Goal: Task Accomplishment & Management: Manage account settings

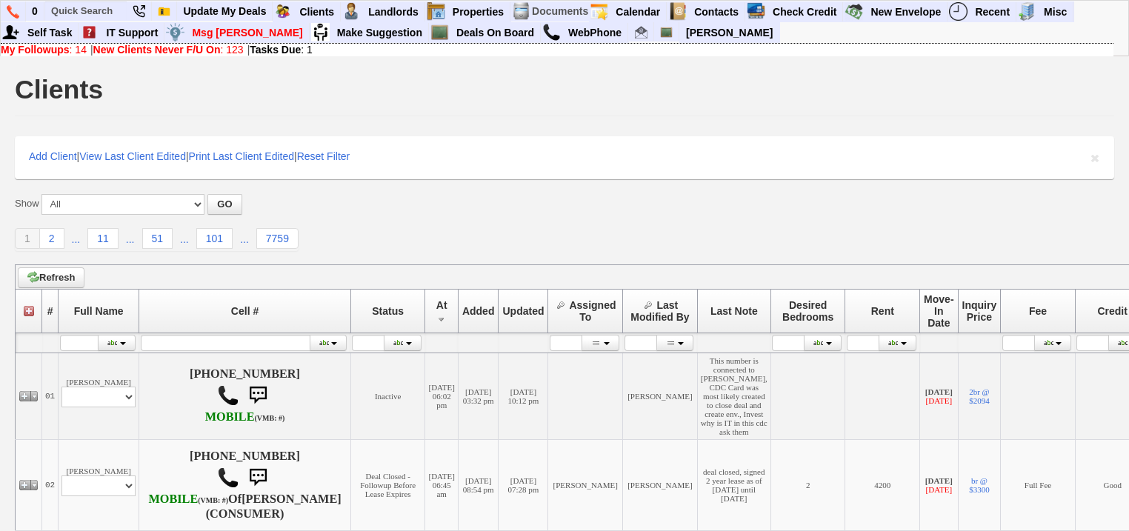
click at [130, 54] on b "New Clients Never F/U On" at bounding box center [156, 50] width 127 height 12
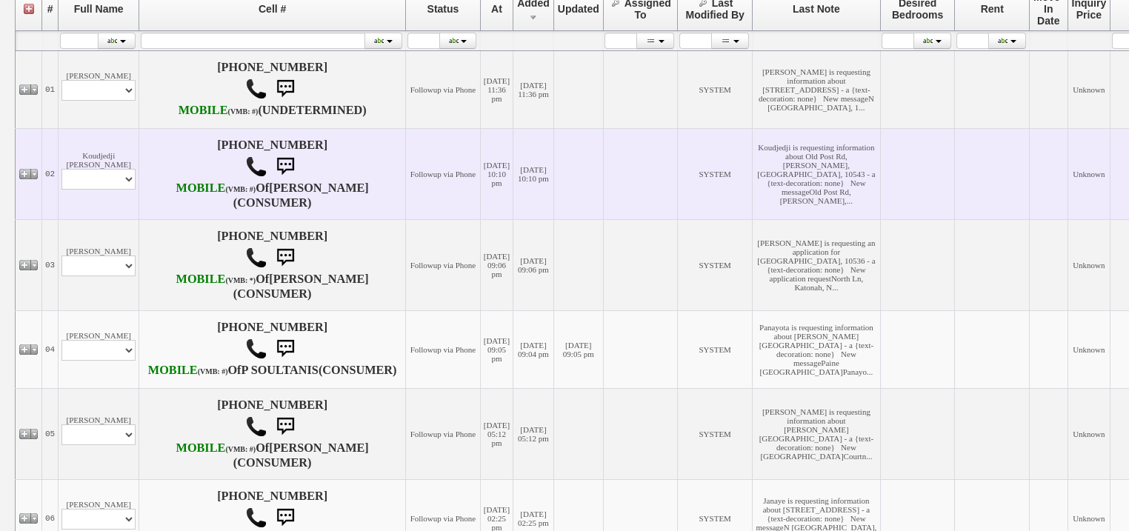
scroll to position [356, 0]
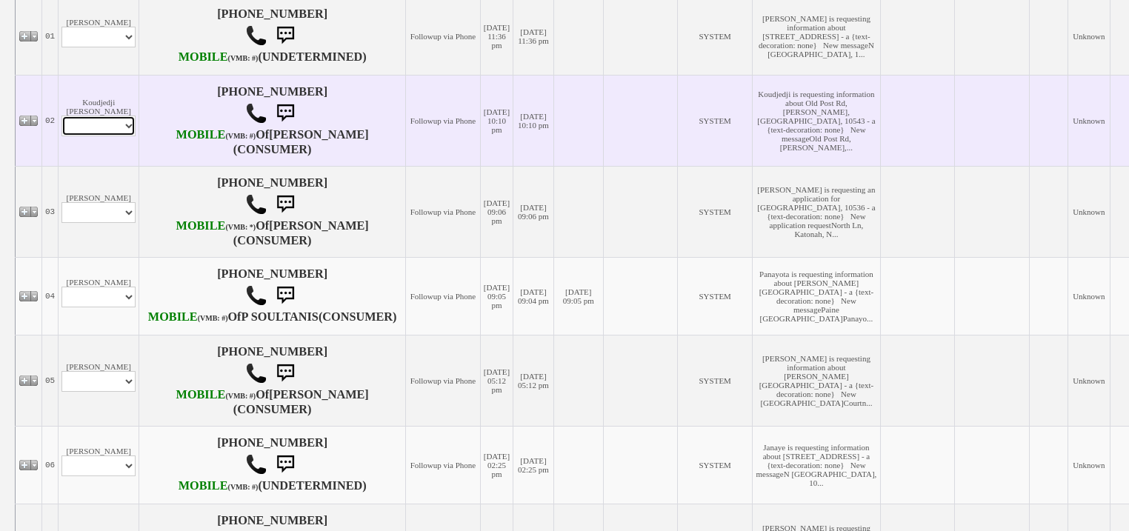
click at [120, 136] on select "Profile Edit Print Email Externally (Will Not Be Tracked In CRM) Closed Deals" at bounding box center [98, 126] width 74 height 21
select select "ChangeURL,/crm/custom/edit_client_form.php?redirect=%2Fcrm%2Fclients.php&id=167…"
click at [61, 136] on select "Profile Edit Print Email Externally (Will Not Be Tracked In CRM) Closed Deals" at bounding box center [98, 126] width 74 height 21
select select
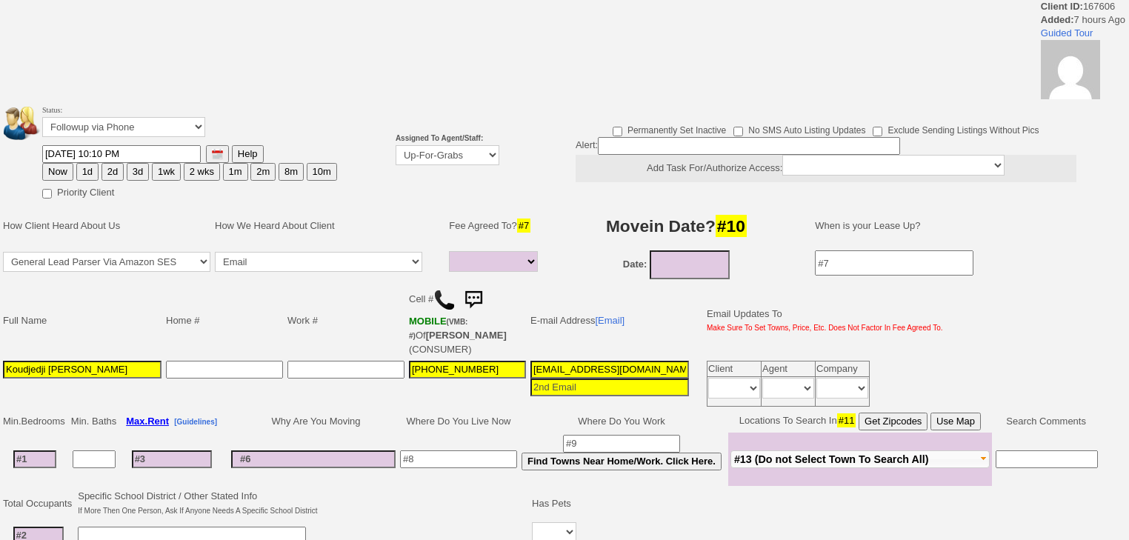
select select
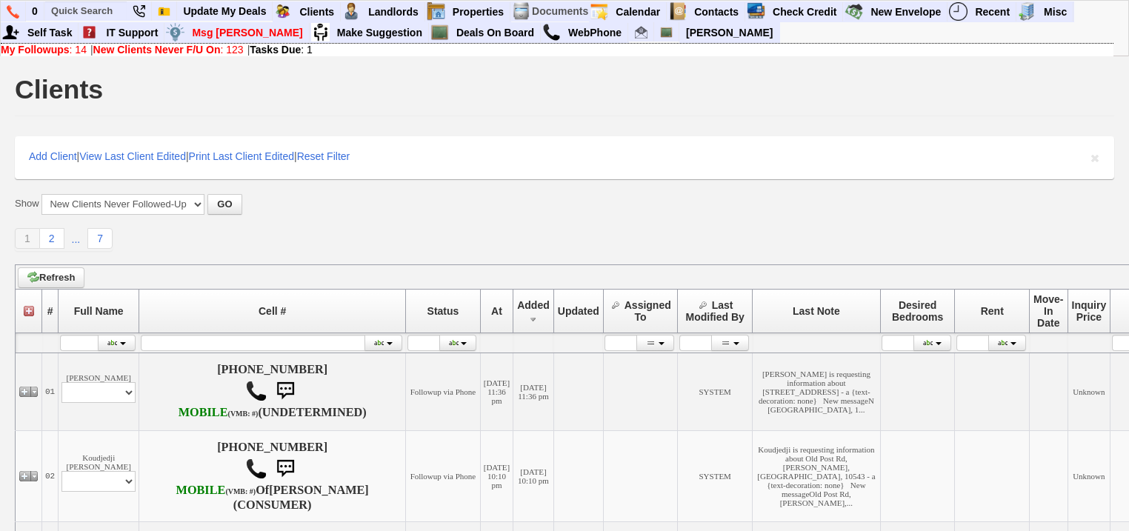
scroll to position [356, 0]
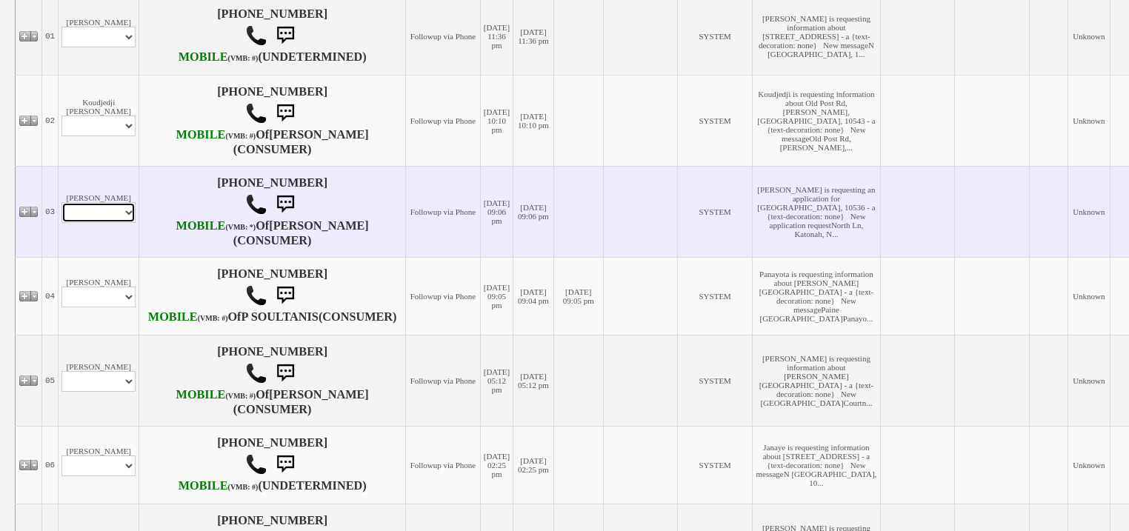
click at [124, 223] on select "Profile Edit Print Email Externally (Will Not Be Tracked In CRM) Closed Deals" at bounding box center [98, 212] width 74 height 21
select select "ChangeURL,/crm/custom/edit_client_form.php?redirect=%2Fcrm%2Fclients.php&id=167…"
click at [61, 223] on select "Profile Edit Print Email Externally (Will Not Be Tracked In CRM) Closed Deals" at bounding box center [98, 212] width 74 height 21
select select
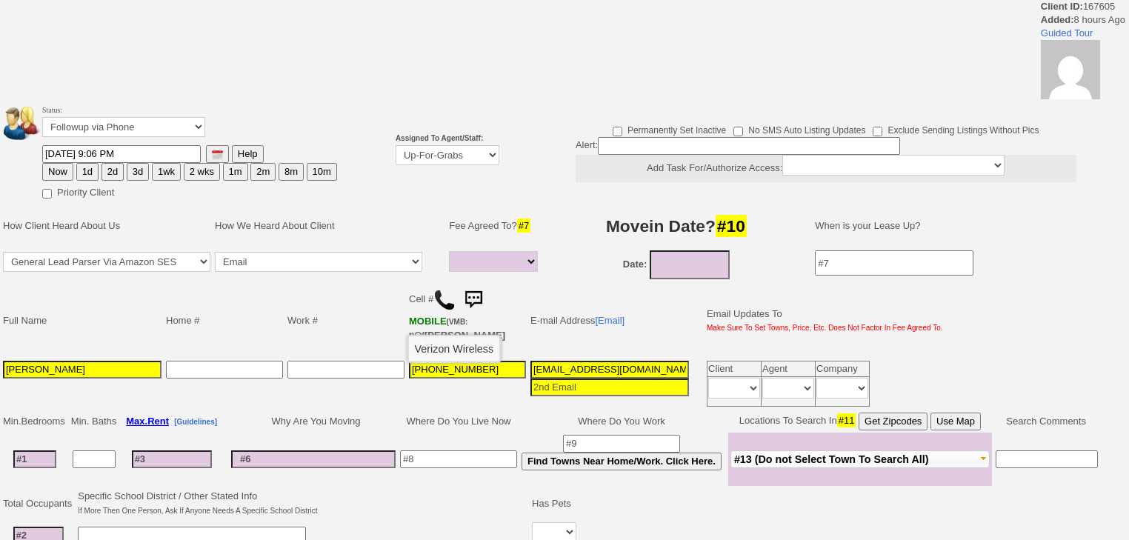
select select
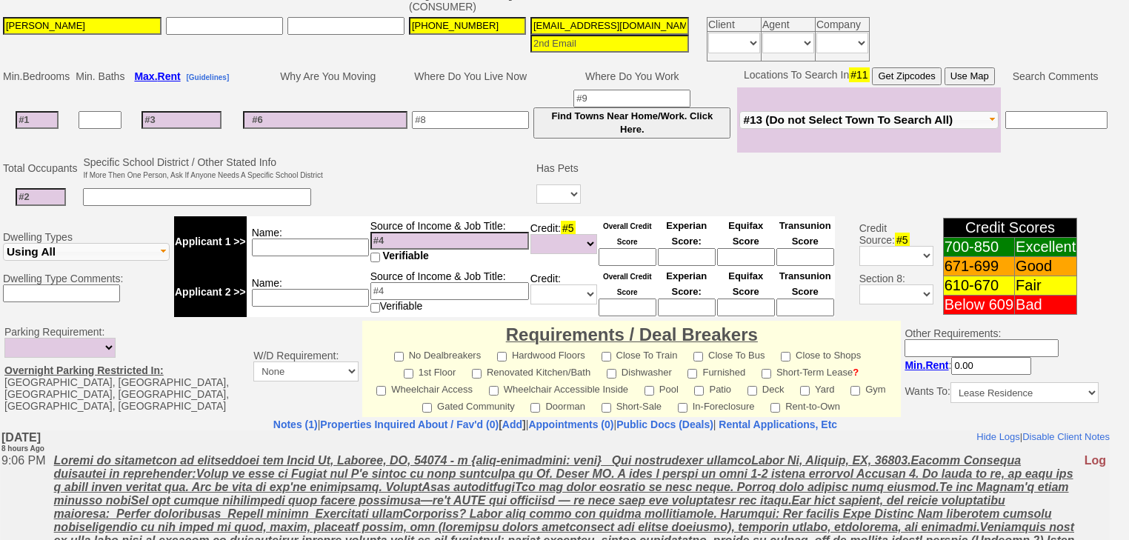
scroll to position [467, 0]
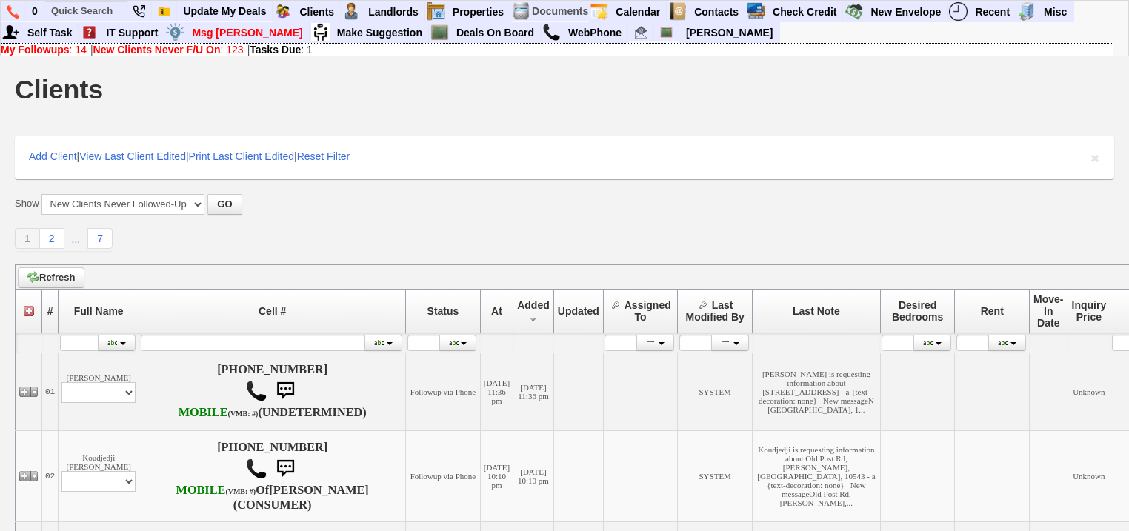
click at [44, 48] on b "My Followups" at bounding box center [35, 50] width 69 height 12
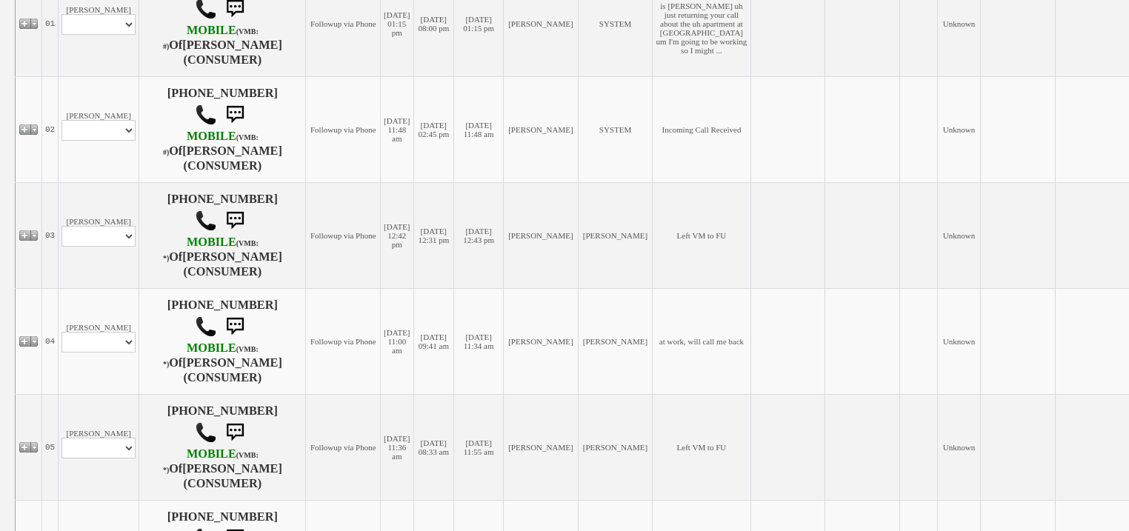
scroll to position [356, 0]
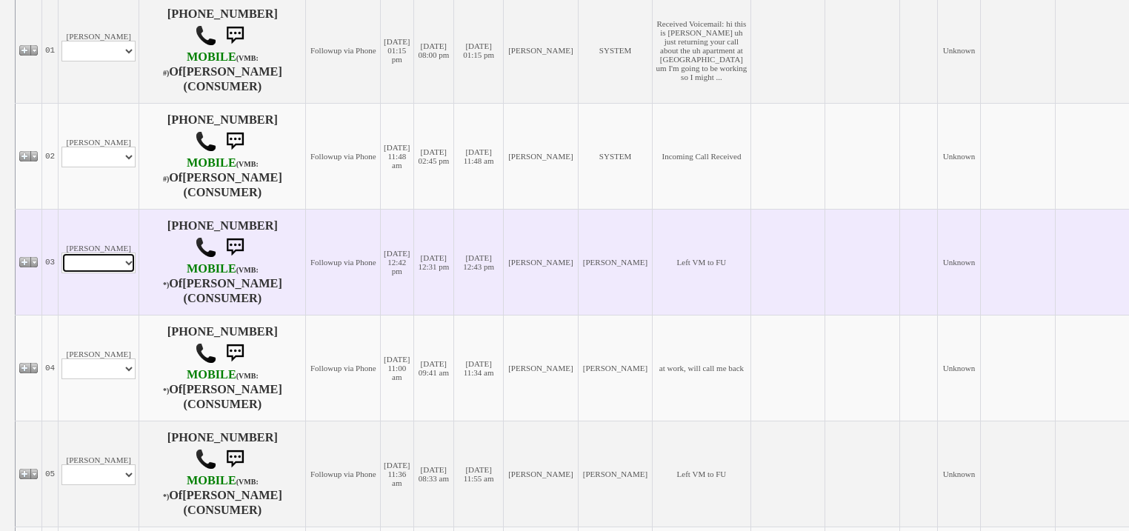
drag, startPoint x: 104, startPoint y: 265, endPoint x: 108, endPoint y: 273, distance: 9.3
click at [104, 265] on select "Profile Edit Print Email Externally (Will Not Be Tracked In CRM) Closed Deals" at bounding box center [98, 263] width 74 height 21
select select "ChangeURL,/crm/custom/edit_client_form.php?redirect=%2Fcrm%2Fclients.php&id=167…"
click at [61, 253] on select "Profile Edit Print Email Externally (Will Not Be Tracked In CRM) Closed Deals" at bounding box center [98, 263] width 74 height 21
select select
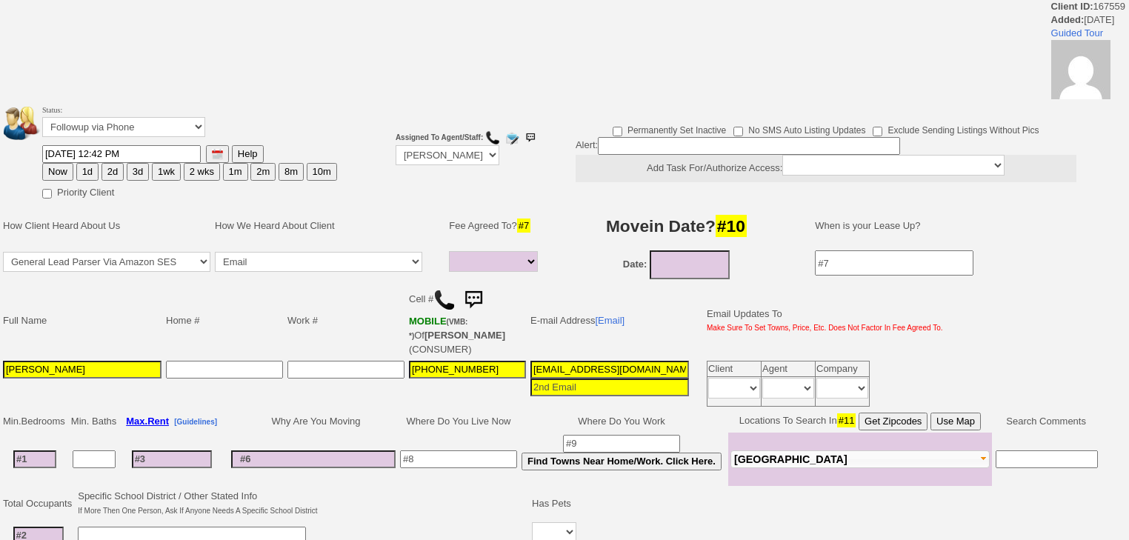
select select
drag, startPoint x: 127, startPoint y: 127, endPoint x: 128, endPoint y: 135, distance: 8.3
click at [128, 135] on select "Followup via Phone Followup via Email Followup When Section 8 Property Found De…" at bounding box center [123, 127] width 163 height 20
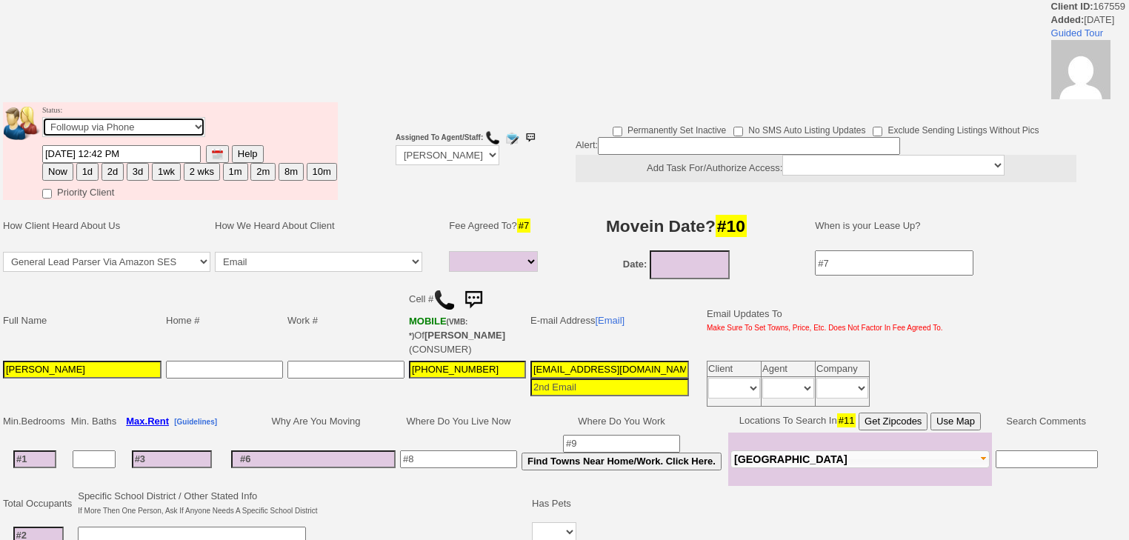
select select "Inactive"
click at [42, 121] on select "Followup via Phone Followup via Email Followup When Section 8 Property Found De…" at bounding box center [123, 127] width 163 height 20
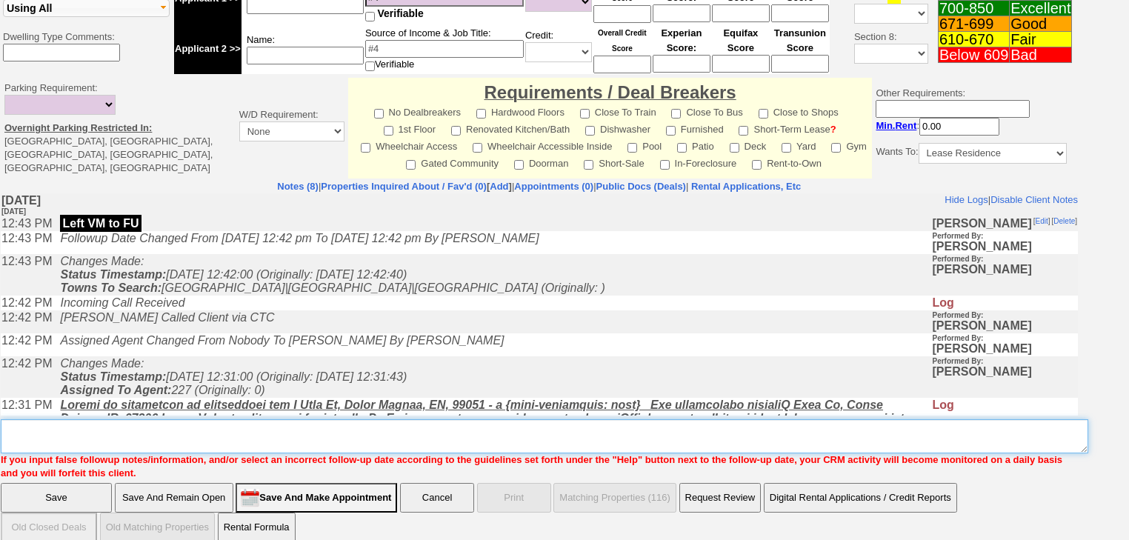
drag, startPoint x: 141, startPoint y: 424, endPoint x: 125, endPoint y: 413, distance: 19.1
click at [125, 419] on textarea "Insert New Note Here" at bounding box center [544, 436] width 1087 height 34
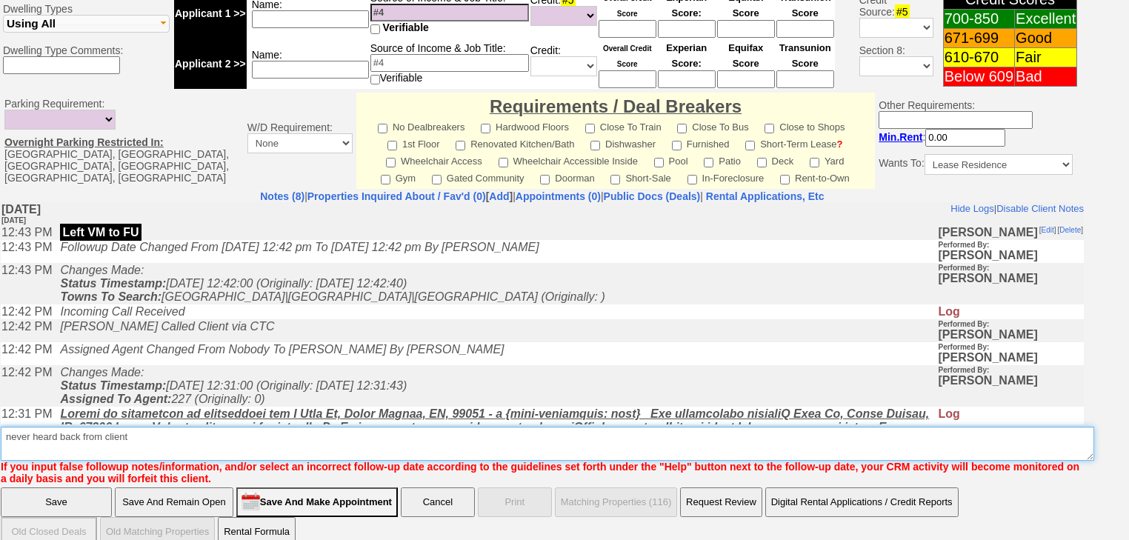
drag, startPoint x: 140, startPoint y: 415, endPoint x: 17, endPoint y: 407, distance: 123.2
click at [4, 406] on td "Notes (8) | Properties Inquired About / Fav'd (0) [ Add ] | Appointments (0) | …" at bounding box center [542, 338] width 1084 height 296
type textarea "never heard back from client"
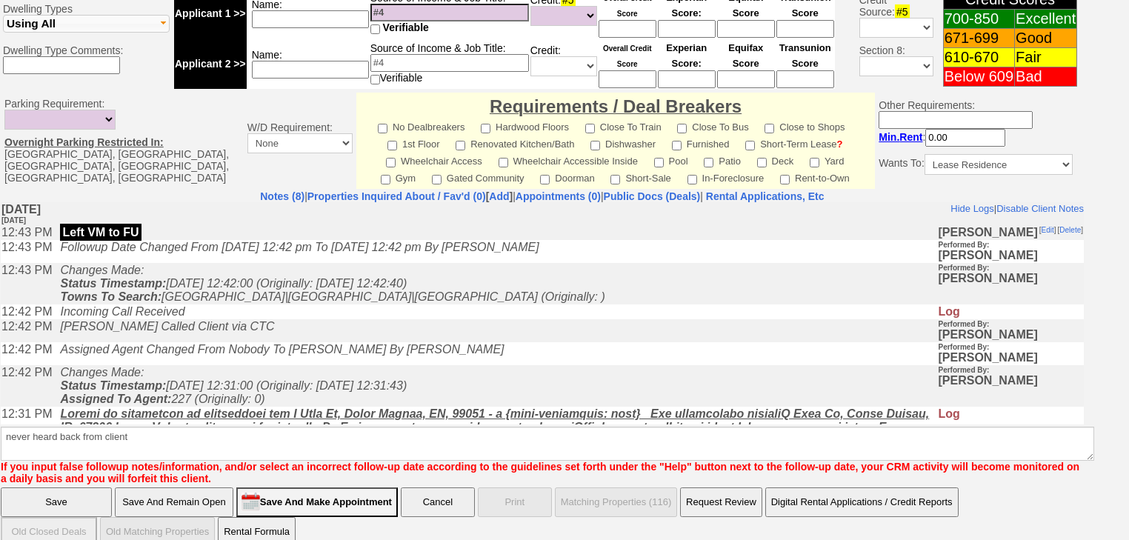
click at [91, 487] on input "Save" at bounding box center [56, 502] width 111 height 30
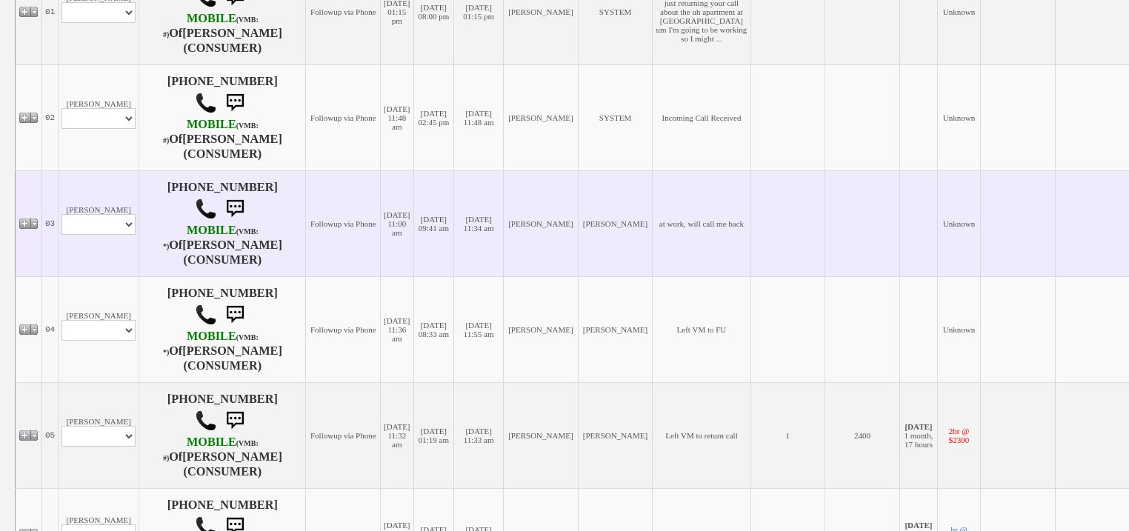
scroll to position [415, 0]
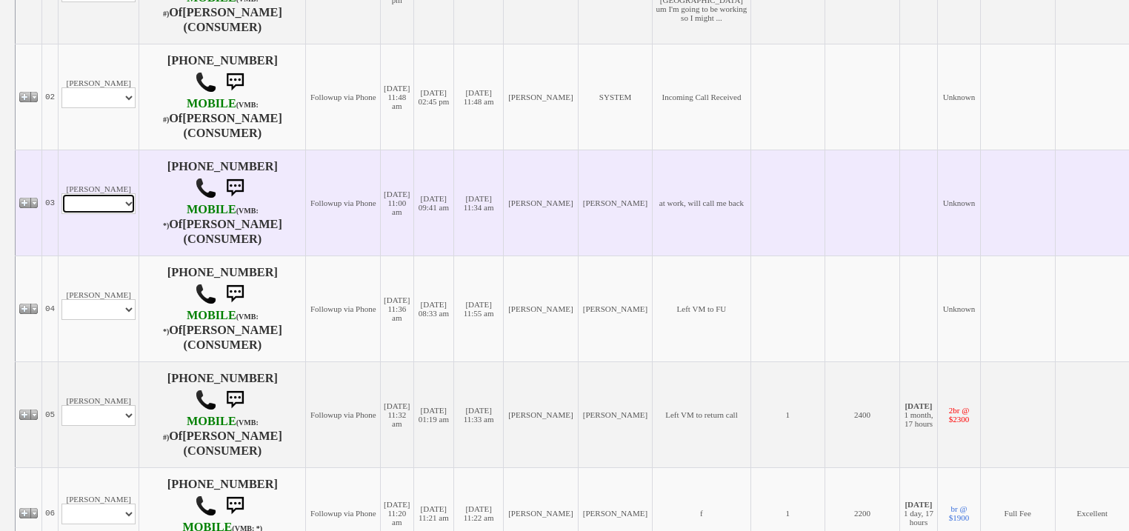
drag, startPoint x: 77, startPoint y: 201, endPoint x: 77, endPoint y: 212, distance: 10.4
click at [77, 202] on select "Profile Edit Print Email Externally (Will Not Be Tracked In CRM) Closed Deals" at bounding box center [98, 203] width 74 height 21
click at [119, 208] on select "Profile Edit Print Email Externally (Will Not Be Tracked In CRM) Closed Deals" at bounding box center [98, 203] width 74 height 21
select select "ChangeURL,/crm/custom/edit_client_form.php?redirect=%2Fcrm%2Fclients.php&id=167…"
click at [61, 194] on select "Profile Edit Print Email Externally (Will Not Be Tracked In CRM) Closed Deals" at bounding box center [98, 203] width 74 height 21
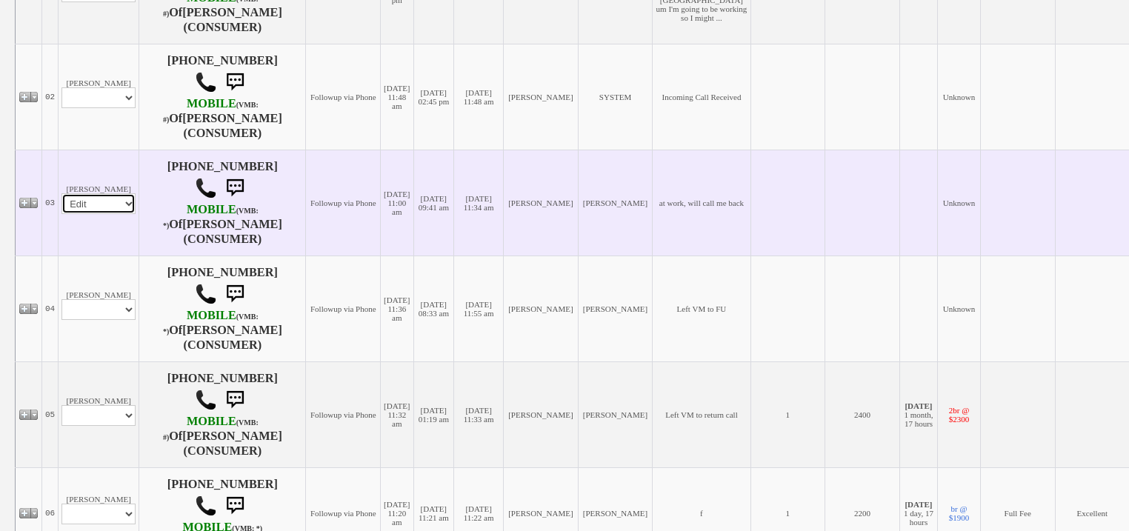
select select
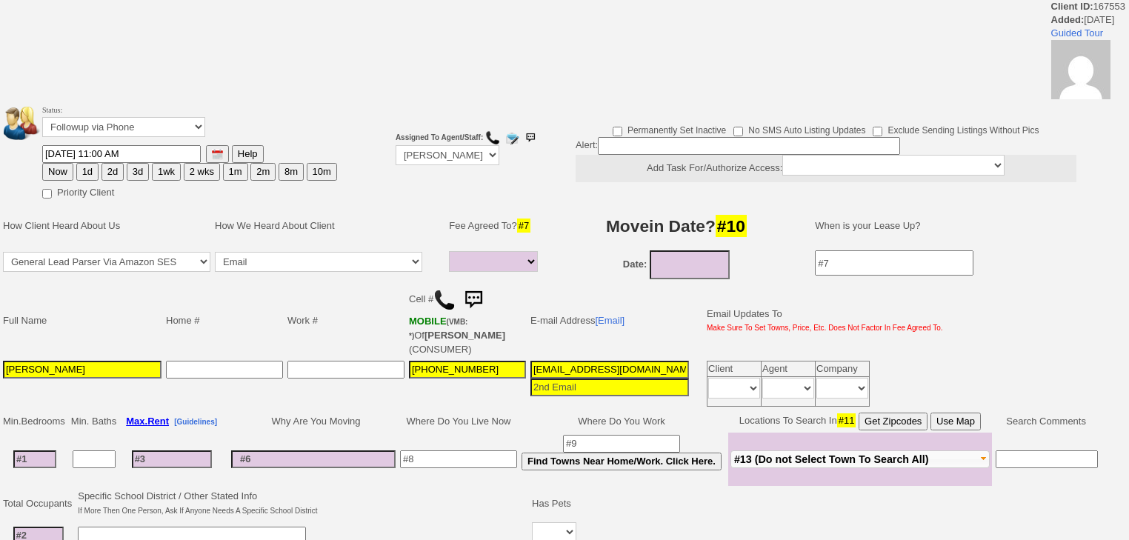
select select
drag, startPoint x: 0, startPoint y: 0, endPoint x: 138, endPoint y: 133, distance: 191.7
click at [138, 128] on select "Followup via Phone Followup via Email Followup When Section 8 Property Found De…" at bounding box center [123, 127] width 163 height 20
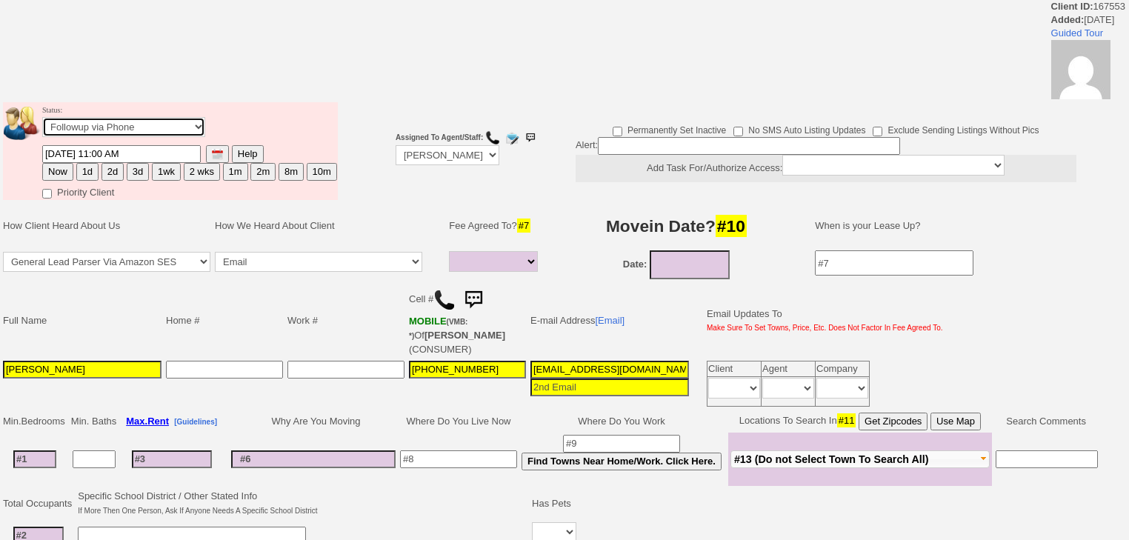
select select "Inactive"
click at [42, 121] on select "Followup via Phone Followup via Email Followup When Section 8 Property Found De…" at bounding box center [123, 127] width 163 height 20
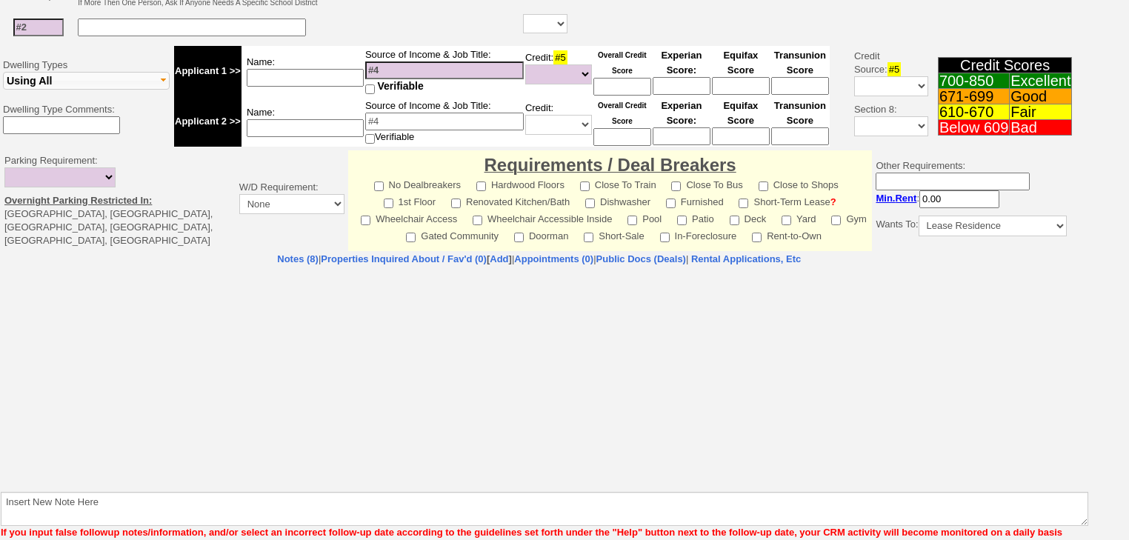
scroll to position [553, 0]
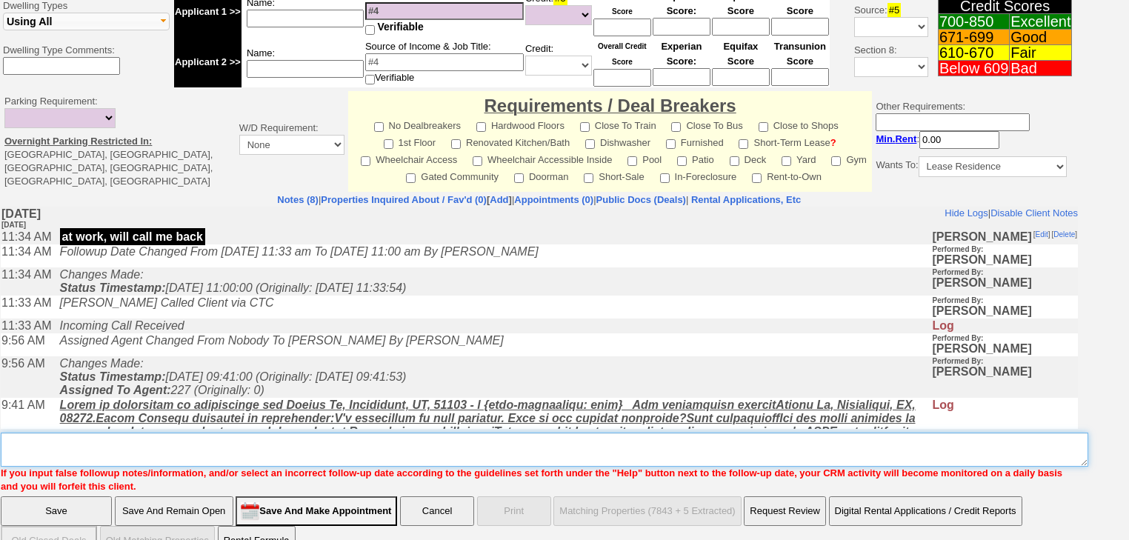
click at [213, 433] on textarea "Insert New Note Here" at bounding box center [544, 450] width 1087 height 34
paste textarea "never heard back from client"
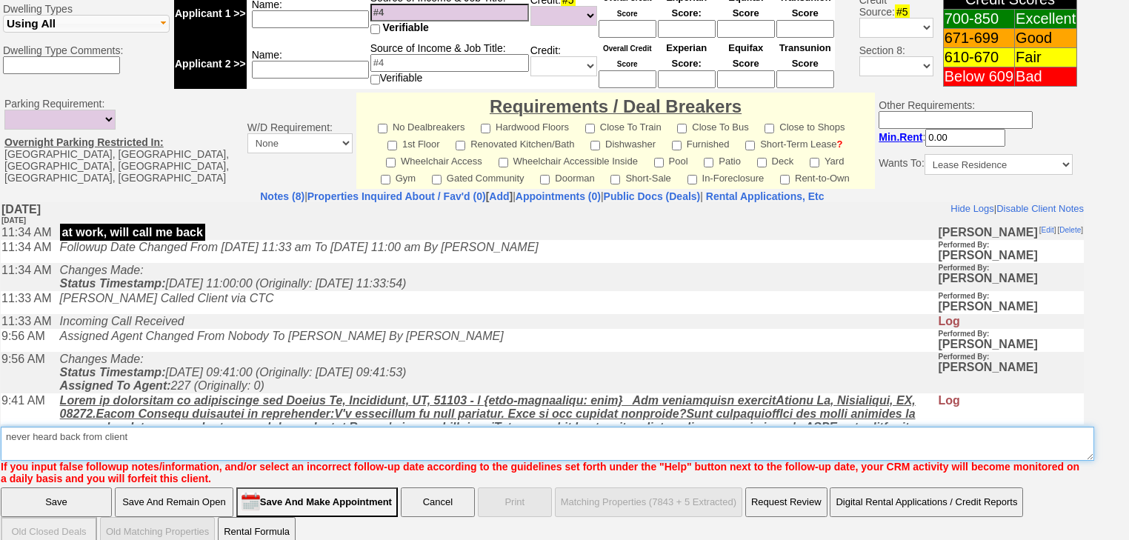
type textarea "never heard back from client"
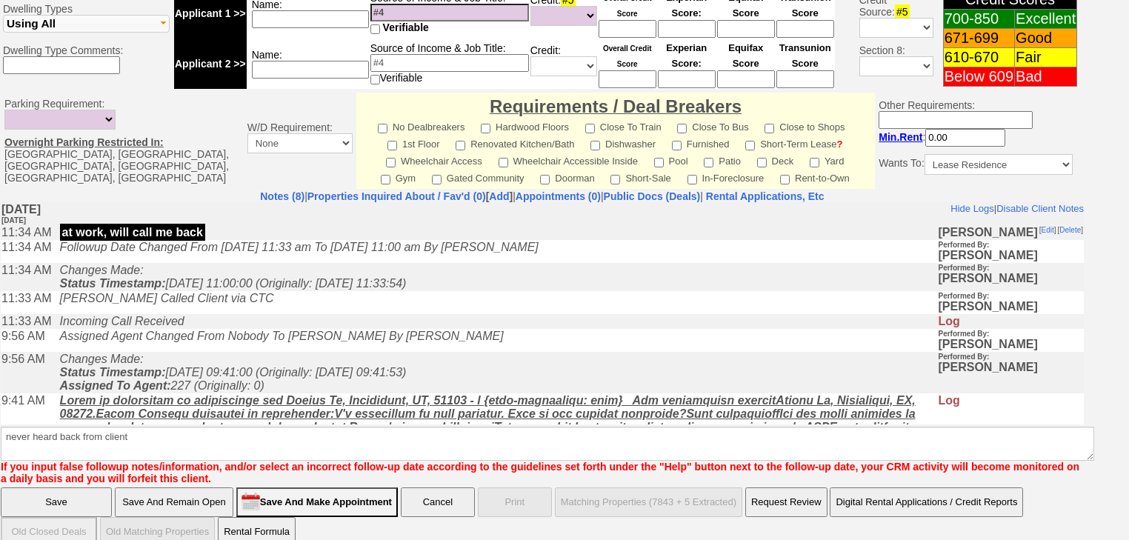
click at [75, 487] on input "Save" at bounding box center [56, 502] width 111 height 30
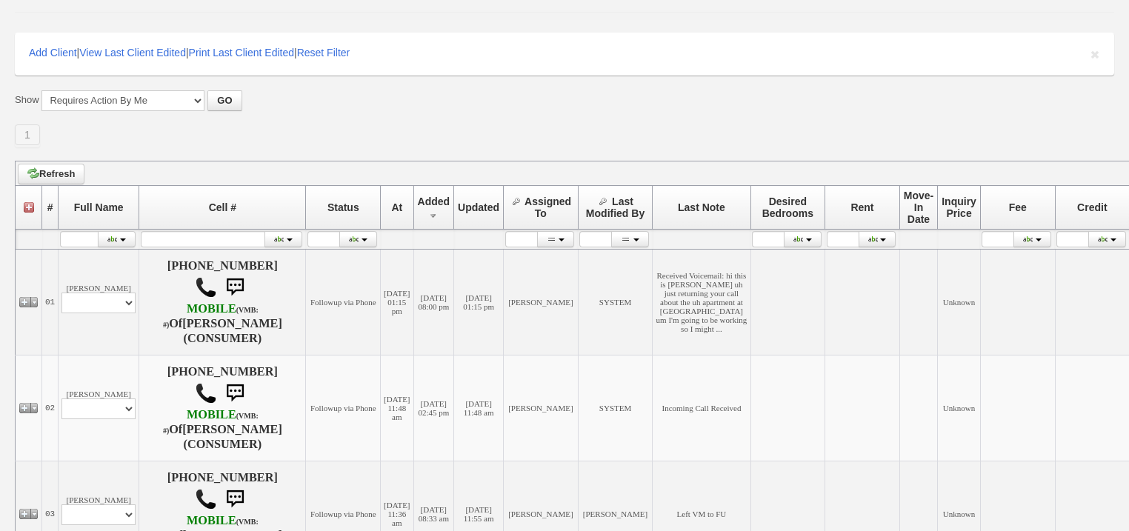
scroll to position [296, 0]
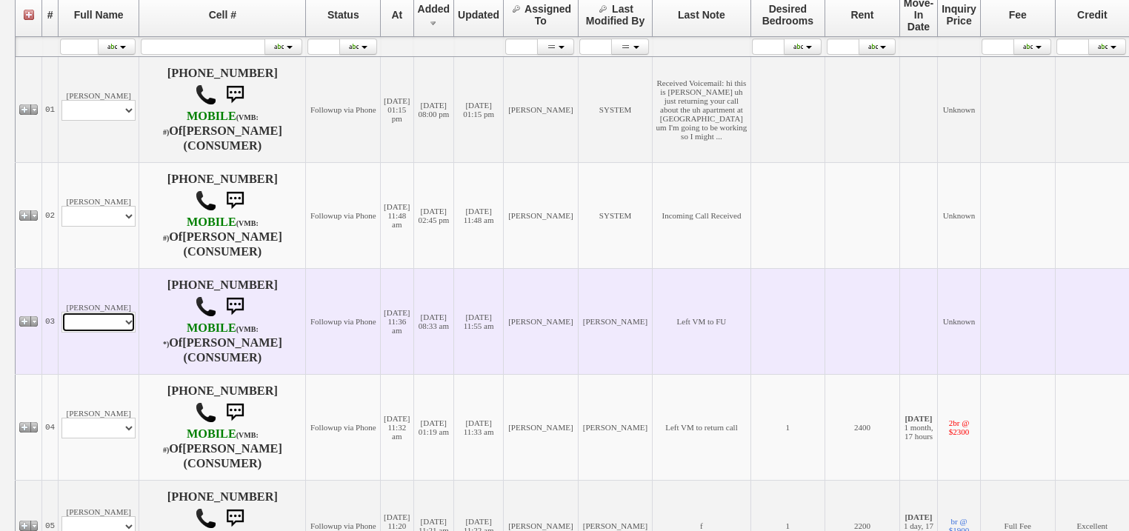
click at [121, 324] on select "Profile Edit Print Email Externally (Will Not Be Tracked In CRM) Closed Deals" at bounding box center [98, 322] width 74 height 21
select select "ChangeURL,/crm/custom/edit_client_form.php?redirect=%2Fcrm%2Fclients.php&id=167…"
click at [61, 313] on select "Profile Edit Print Email Externally (Will Not Be Tracked In CRM) Closed Deals" at bounding box center [98, 322] width 74 height 21
select select
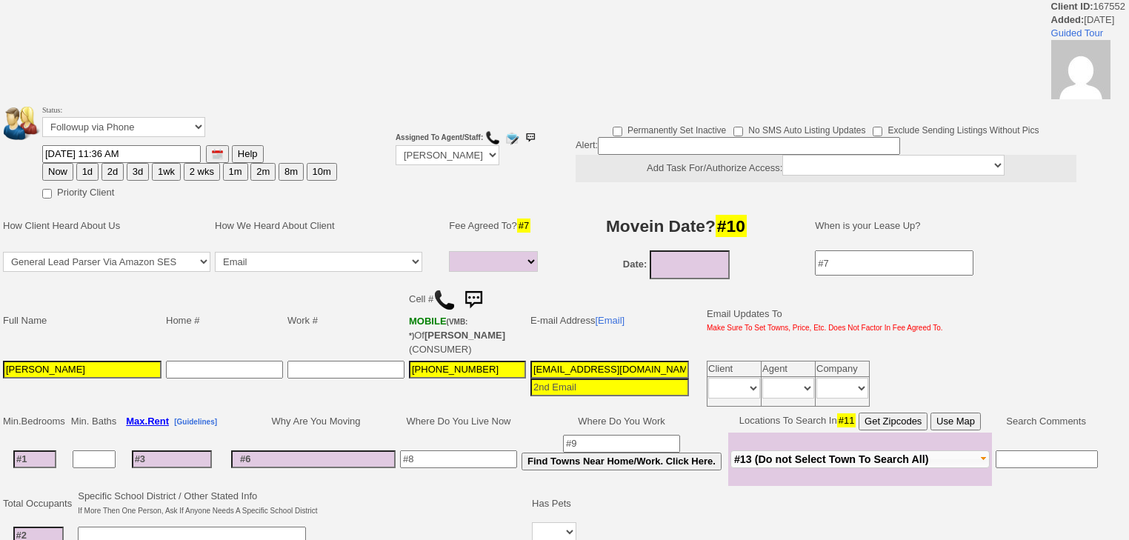
select select
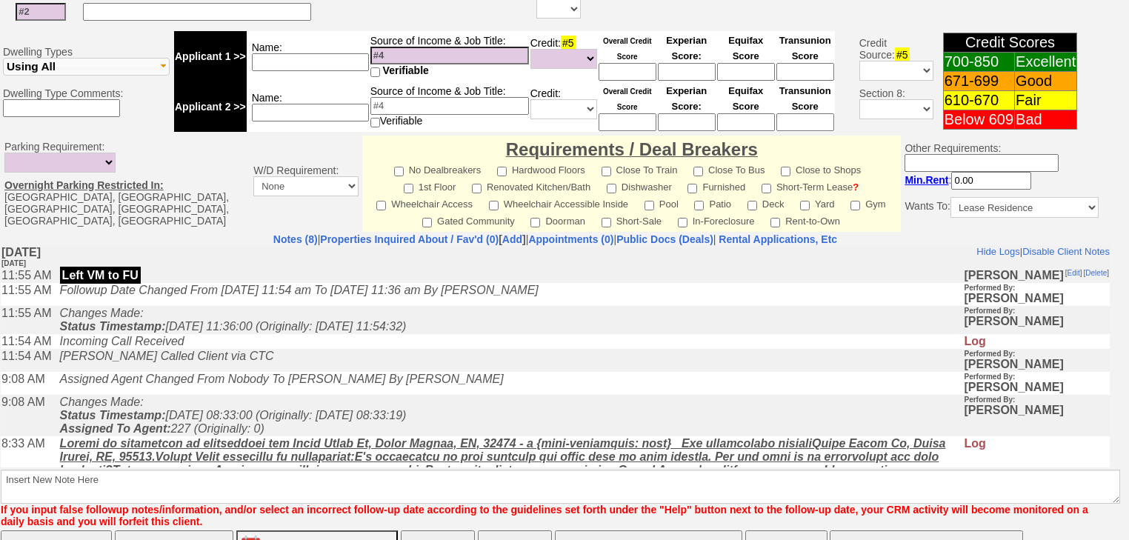
scroll to position [643, 0]
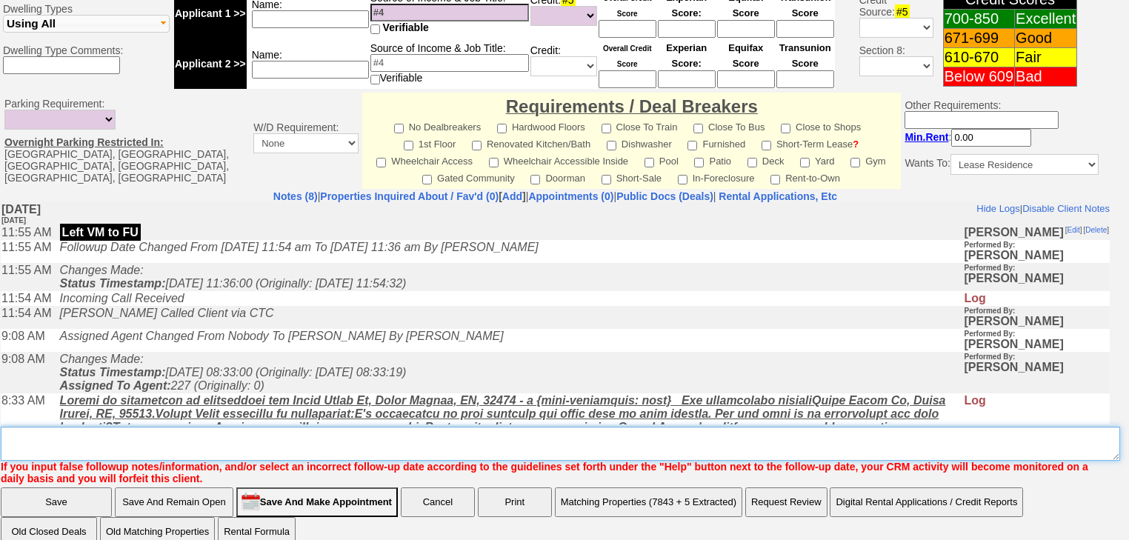
click at [72, 427] on textarea "Insert New Note Here" at bounding box center [560, 444] width 1119 height 34
paste textarea "never heard back from client"
type textarea "never heard back from client"
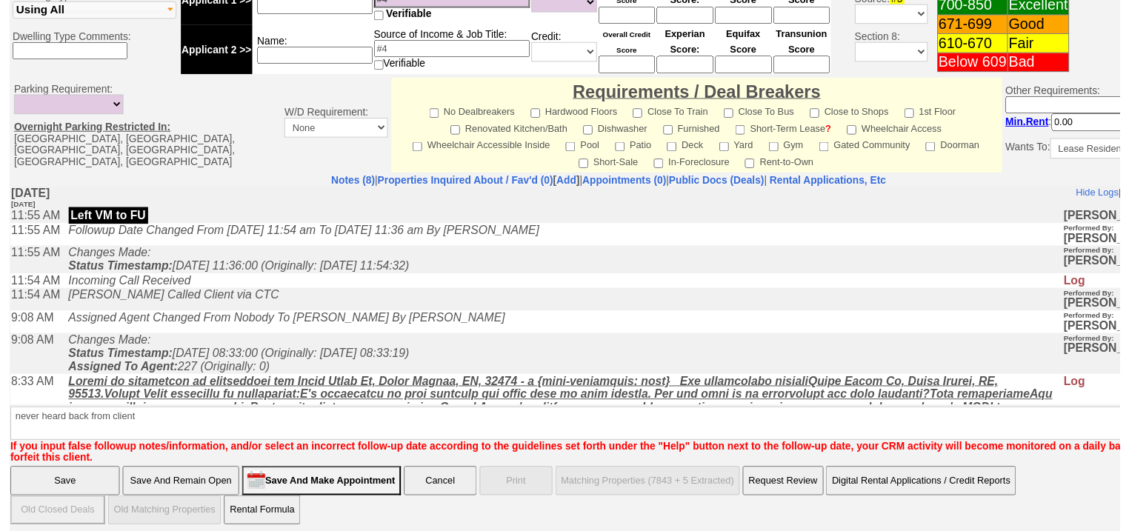
scroll to position [578, 0]
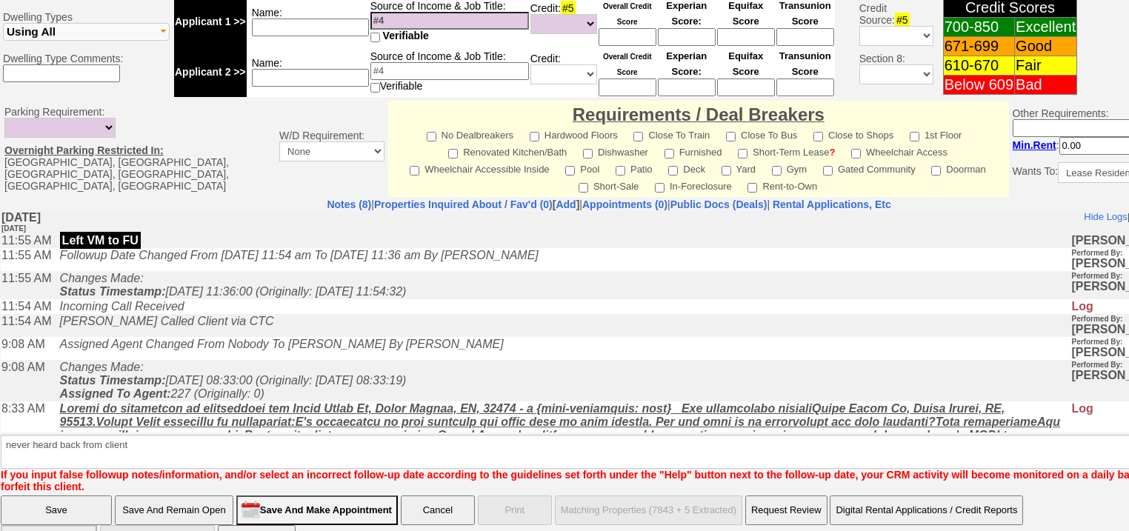
click at [47, 496] on input "Save" at bounding box center [56, 511] width 111 height 30
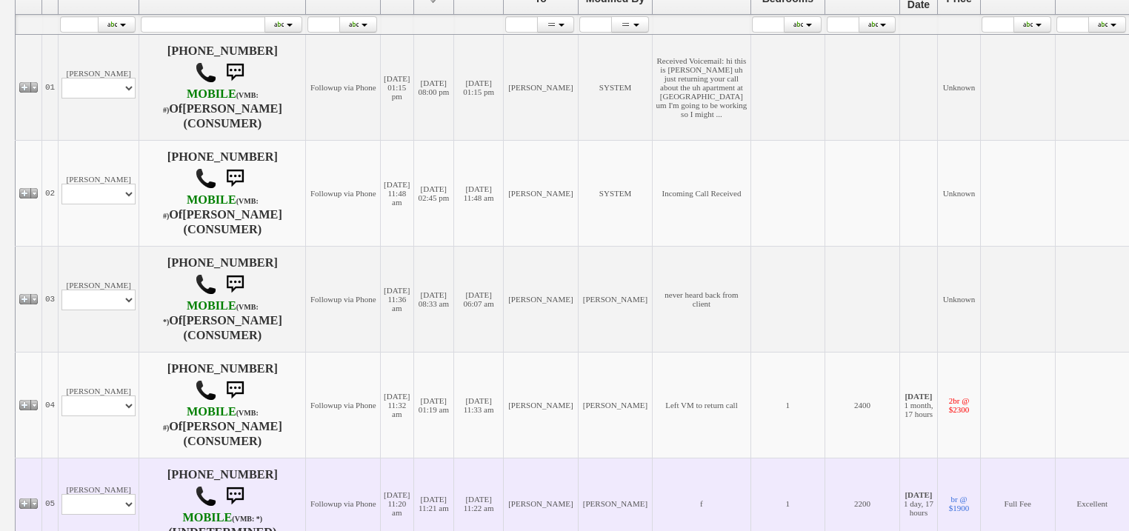
scroll to position [474, 0]
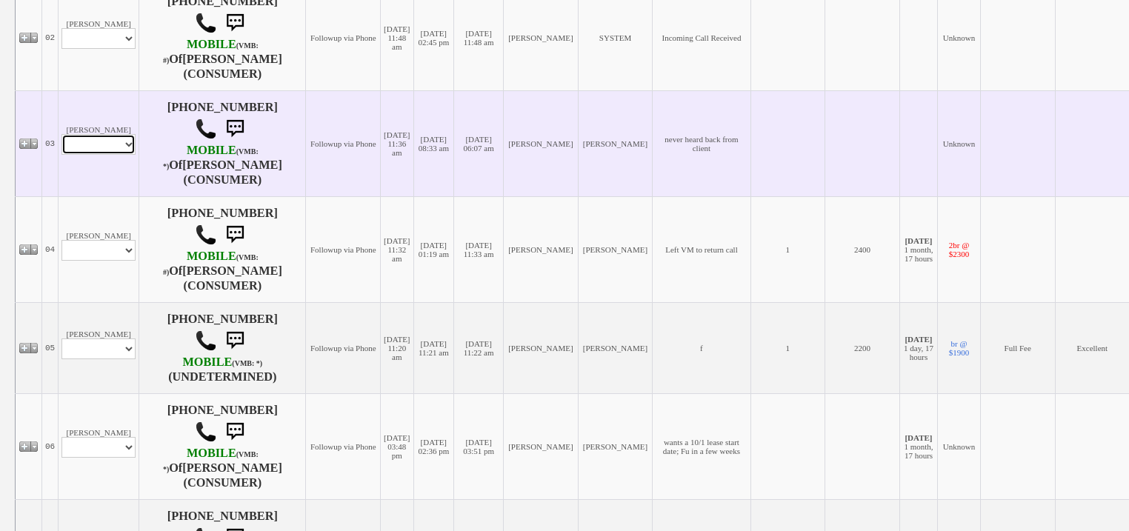
click at [88, 151] on select "Profile Edit Print Email Externally (Will Not Be Tracked In CRM) Closed Deals" at bounding box center [98, 144] width 74 height 21
select select "ChangeURL,/crm/custom/edit_client_form.php?redirect=%2Fcrm%2Fclients.php&id=167…"
click at [61, 135] on select "Profile Edit Print Email Externally (Will Not Be Tracked In CRM) Closed Deals" at bounding box center [98, 144] width 74 height 21
select select
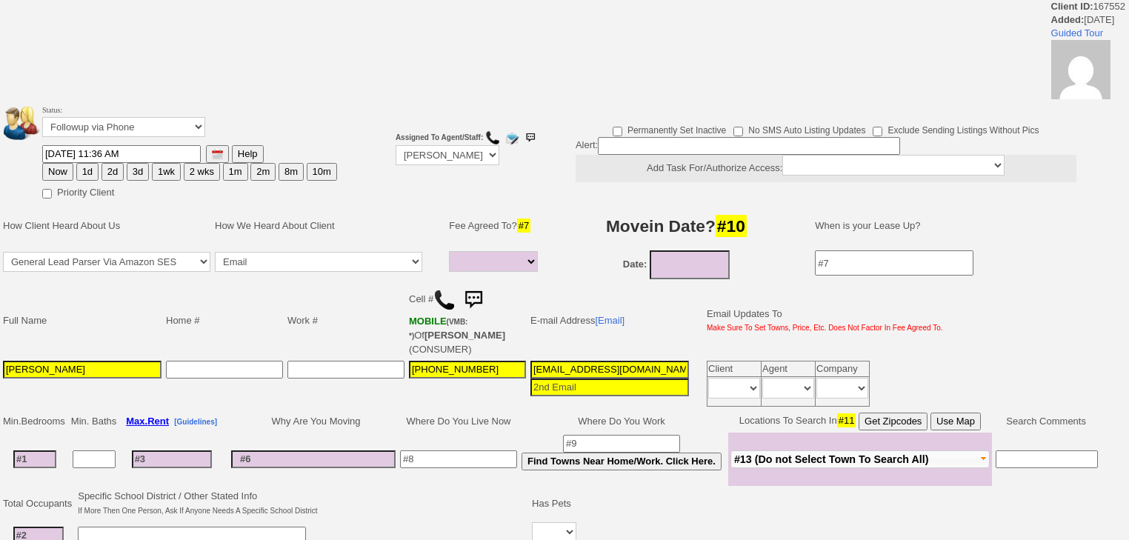
select select
click at [100, 127] on select "Followup via Phone Followup via Email Followup When Section 8 Property Found De…" at bounding box center [123, 127] width 163 height 20
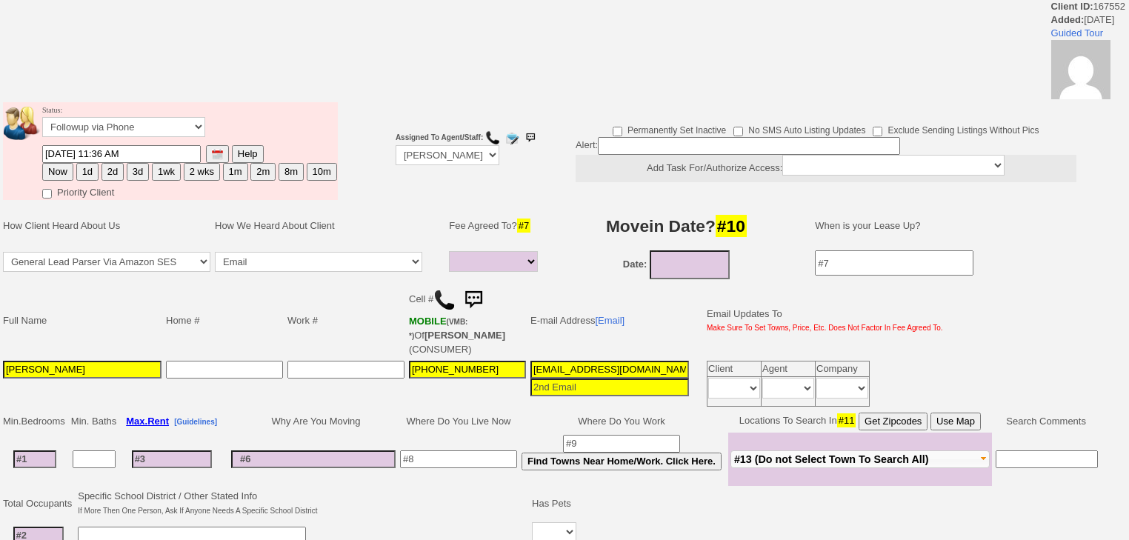
select select "Inactive"
click at [42, 121] on select "Followup via Phone Followup via Email Followup When Section 8 Property Found De…" at bounding box center [123, 127] width 163 height 20
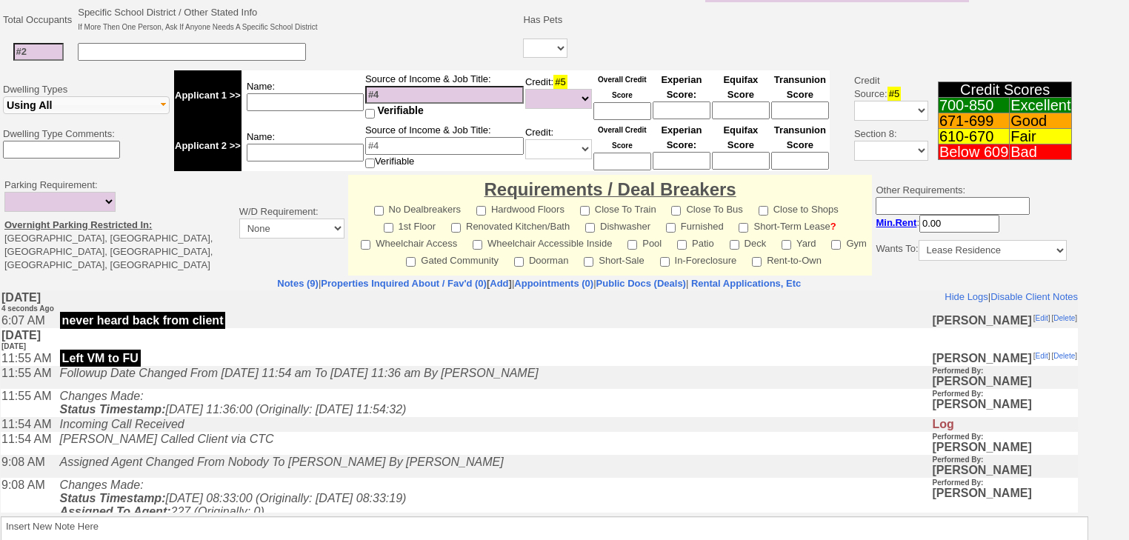
scroll to position [566, 0]
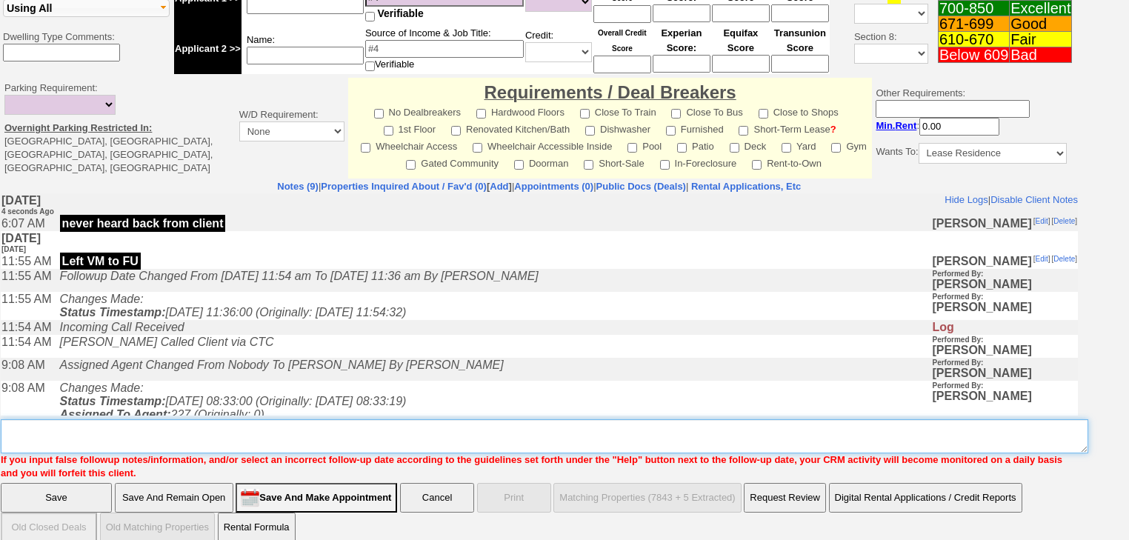
click at [67, 428] on textarea "Insert New Note Here" at bounding box center [544, 436] width 1087 height 34
paste textarea "never heard back from client"
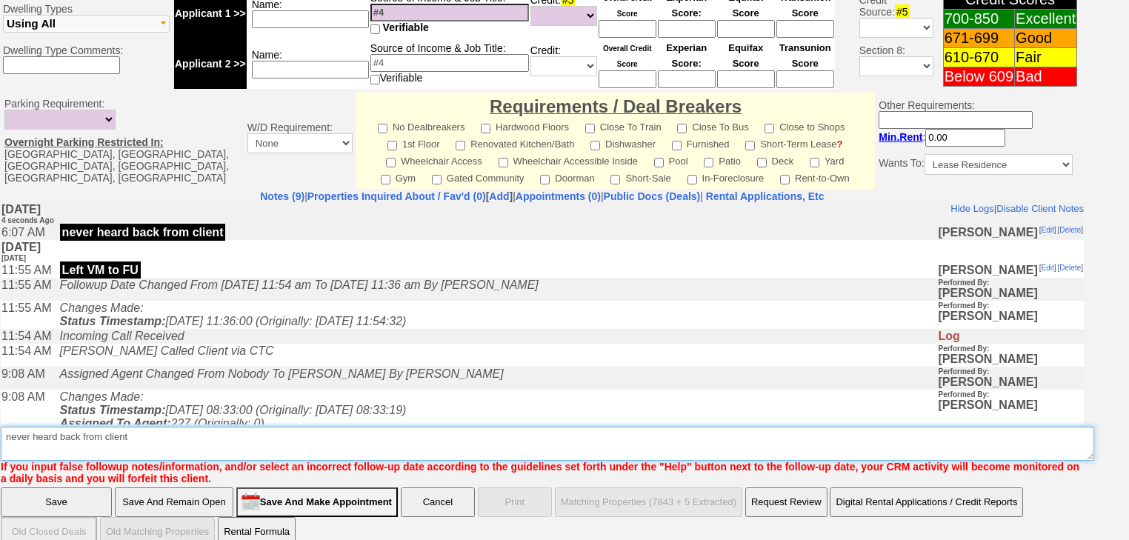
type textarea "never heard back from client"
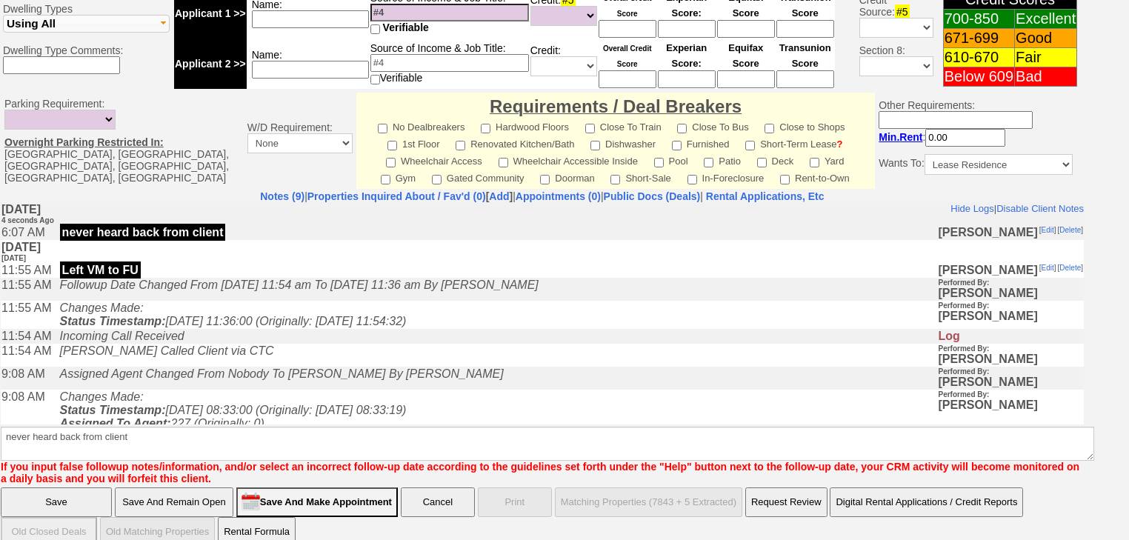
click at [50, 487] on input "Save" at bounding box center [56, 502] width 111 height 30
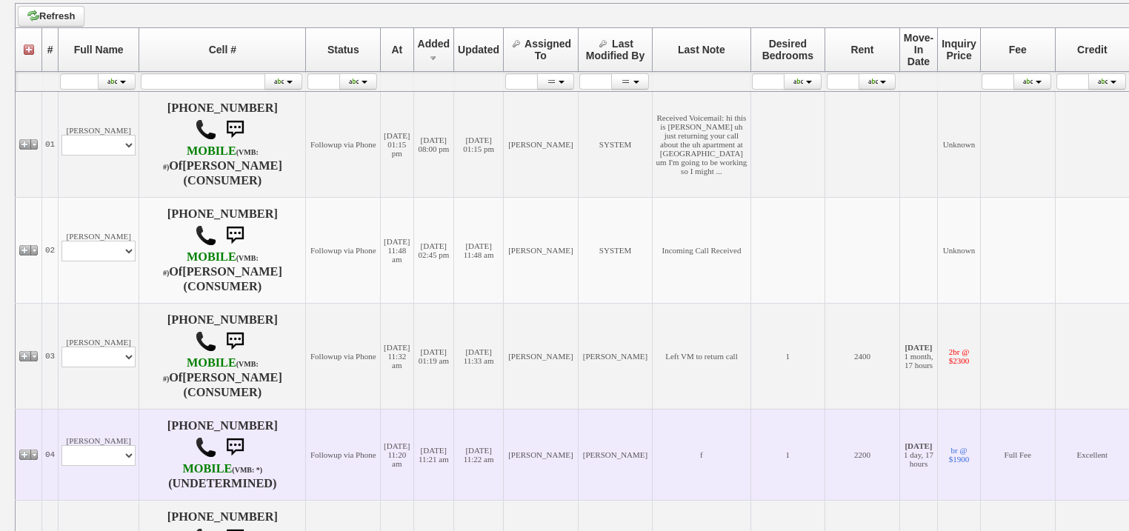
scroll to position [356, 0]
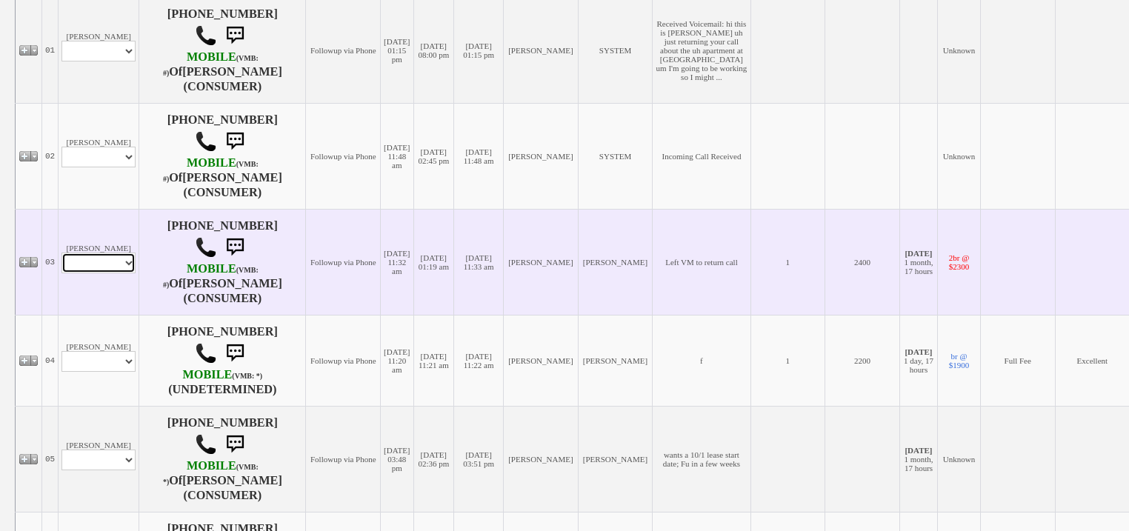
click at [118, 267] on select "Profile Edit Print Closed Deals" at bounding box center [98, 263] width 74 height 21
select select "ChangeURL,/crm/custom/edit_client_form.php?redirect=%2Fcrm%2Fclients.php&id=167…"
click at [61, 253] on select "Profile Edit Print Closed Deals" at bounding box center [98, 263] width 74 height 21
select select
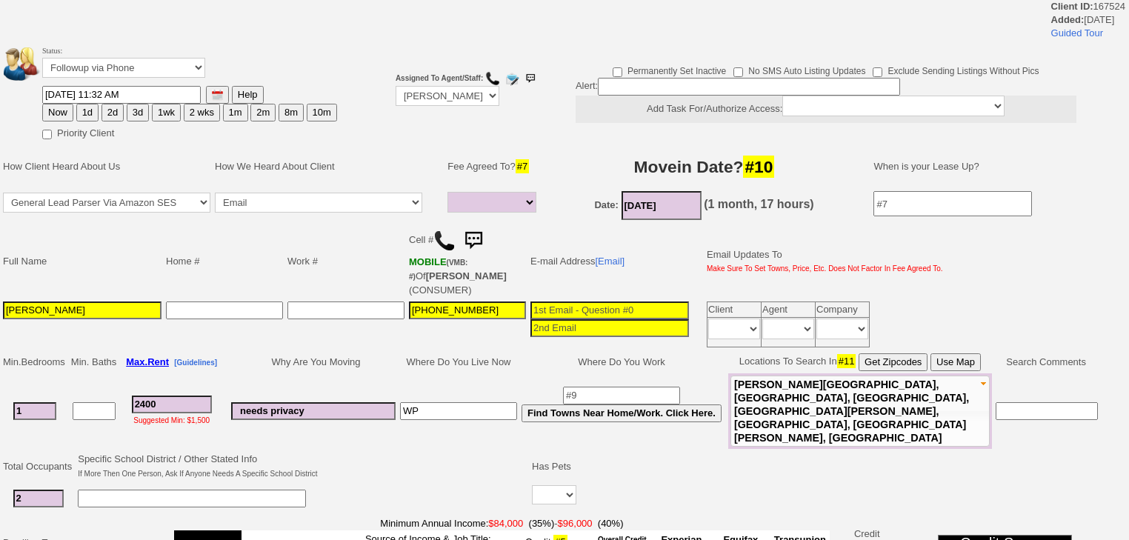
select select
click at [145, 61] on select "Followup via Phone Followup via Email Followup When Section 8 Property Found De…" at bounding box center [123, 68] width 163 height 20
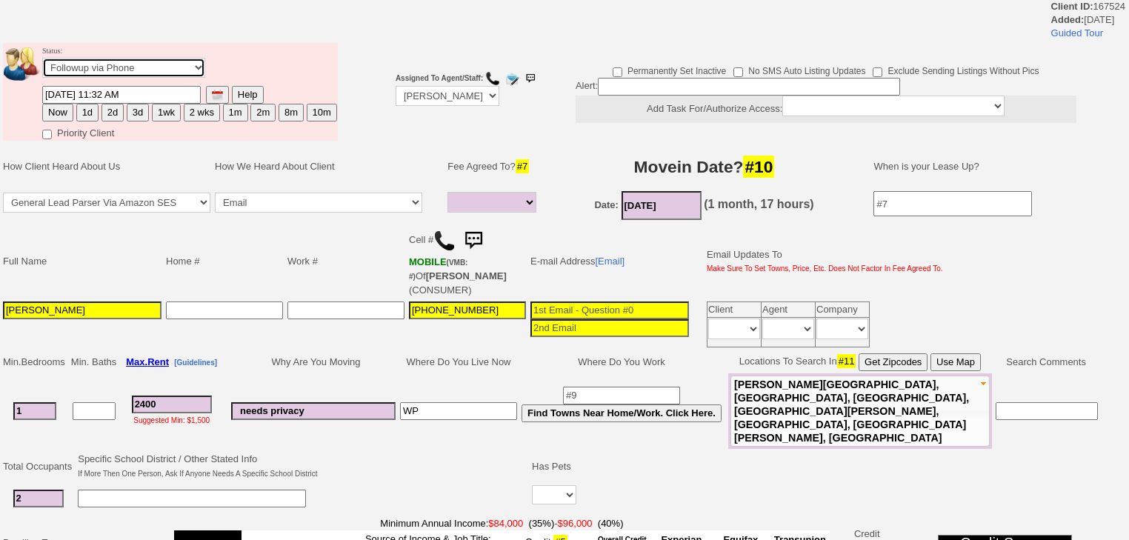
select select "Inactive"
click at [42, 62] on select "Followup via Phone Followup via Email Followup When Section 8 Property Found De…" at bounding box center [123, 68] width 163 height 20
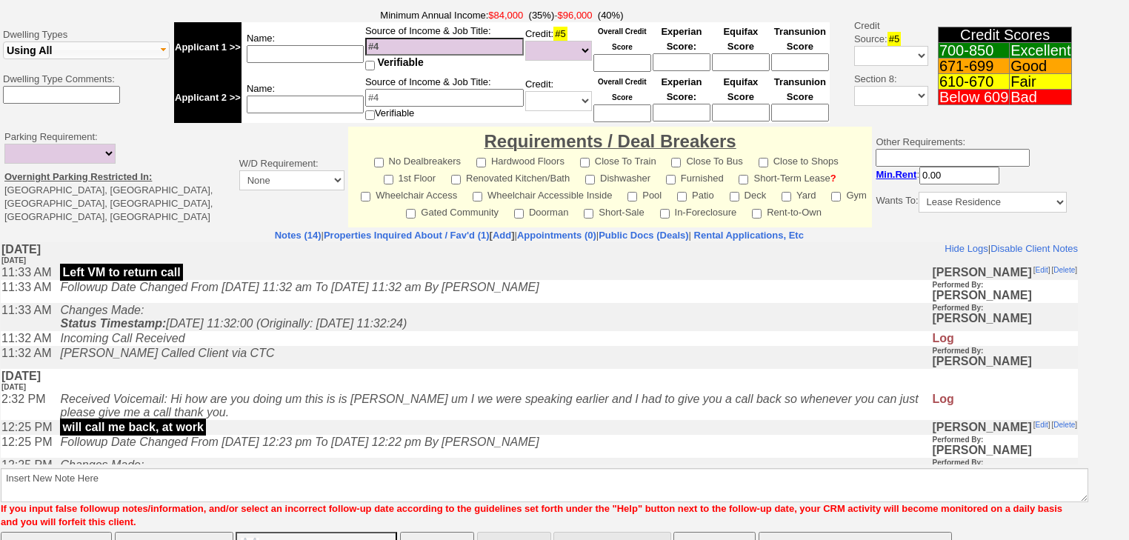
scroll to position [520, 0]
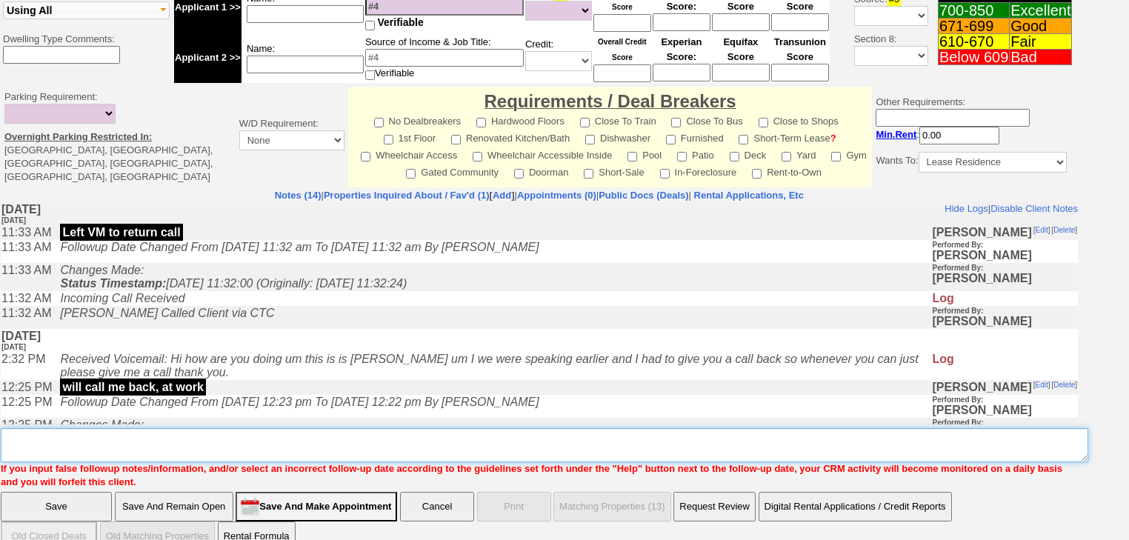
click at [93, 428] on textarea "Insert New Note Here" at bounding box center [544, 445] width 1087 height 34
paste textarea "never heard back from client"
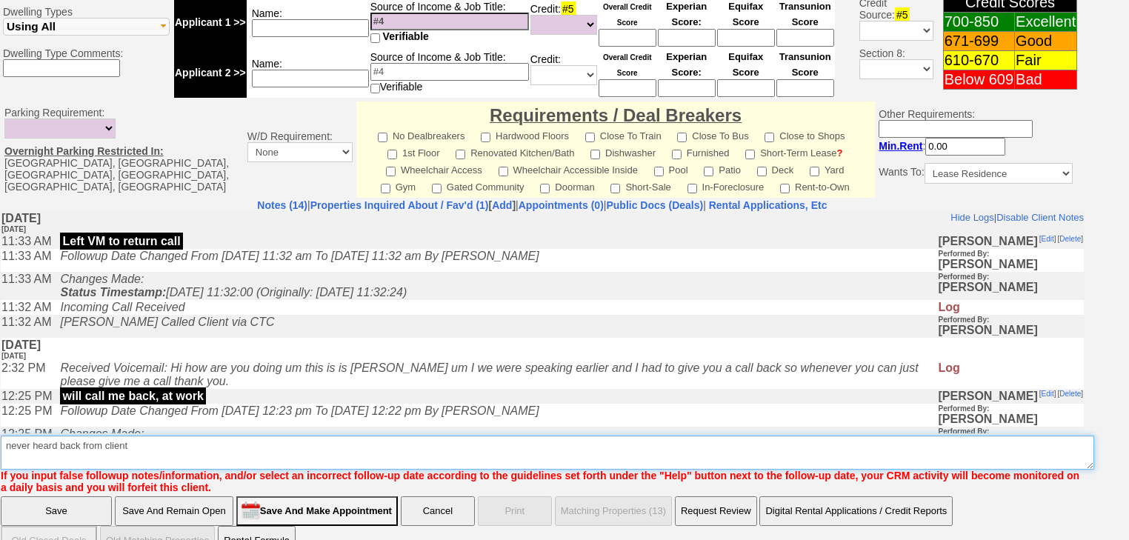
type textarea "never heard back from client"
click at [71, 496] on input "Save" at bounding box center [56, 511] width 111 height 30
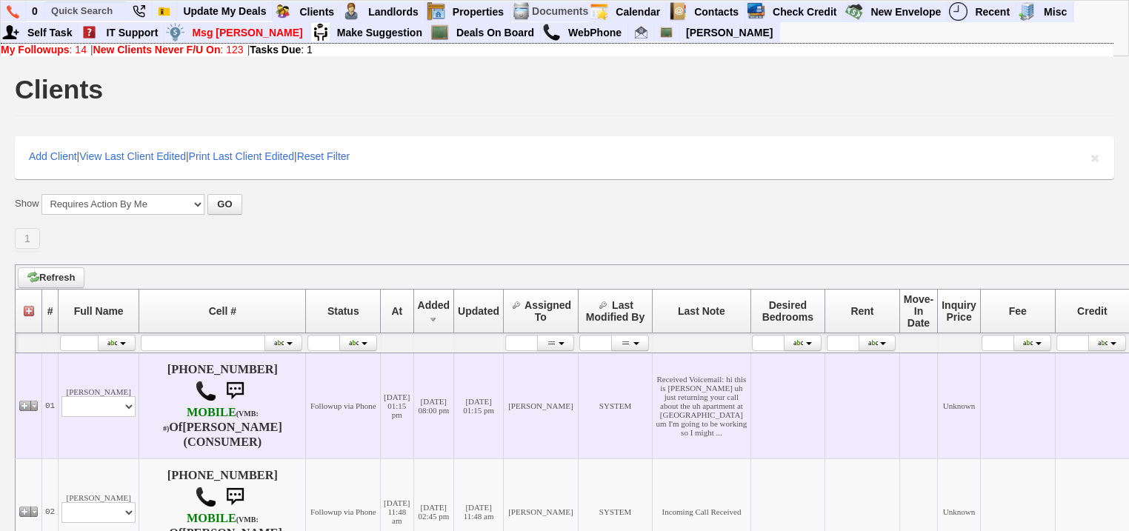
scroll to position [474, 0]
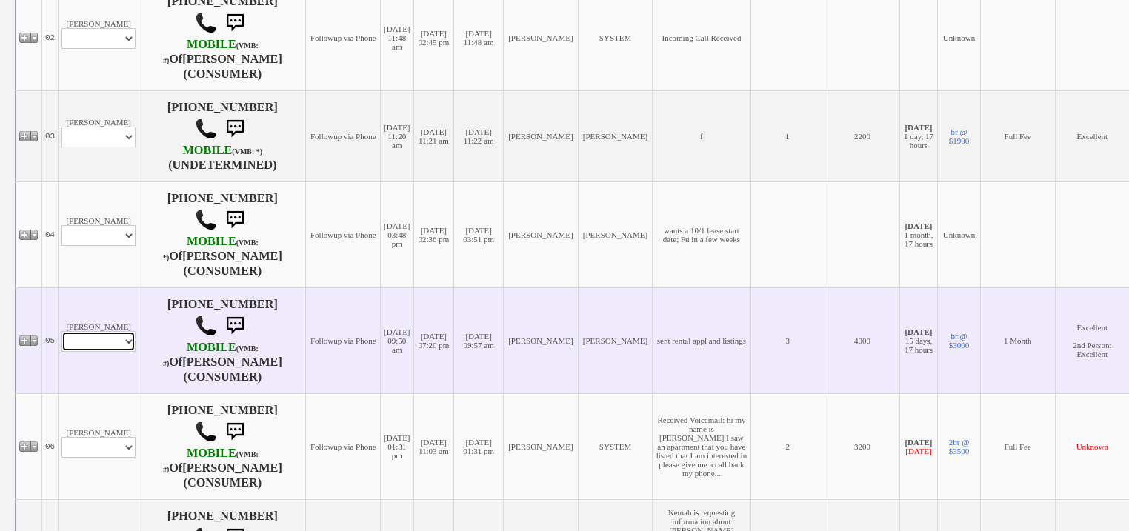
click at [110, 347] on select "Profile Edit Print Email Externally (Will Not Be Tracked In CRM) Closed Deals" at bounding box center [98, 341] width 74 height 21
select select "ChangeURL,/crm/custom/edit_client_form.php?redirect=%2Fcrm%2Fclients.php&id=165…"
click at [61, 331] on select "Profile Edit Print Email Externally (Will Not Be Tracked In CRM) Closed Deals" at bounding box center [98, 341] width 74 height 21
select select
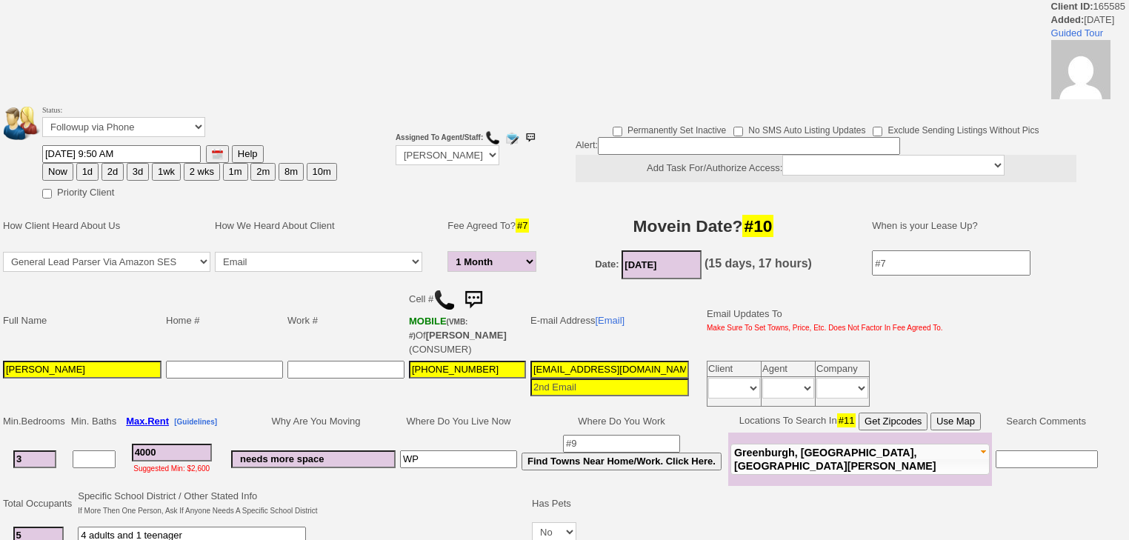
select select "1 Month"
click at [115, 140] on td "Status: Followup via Phone Followup via Email Followup When Section 8 Property …" at bounding box center [189, 123] width 296 height 42
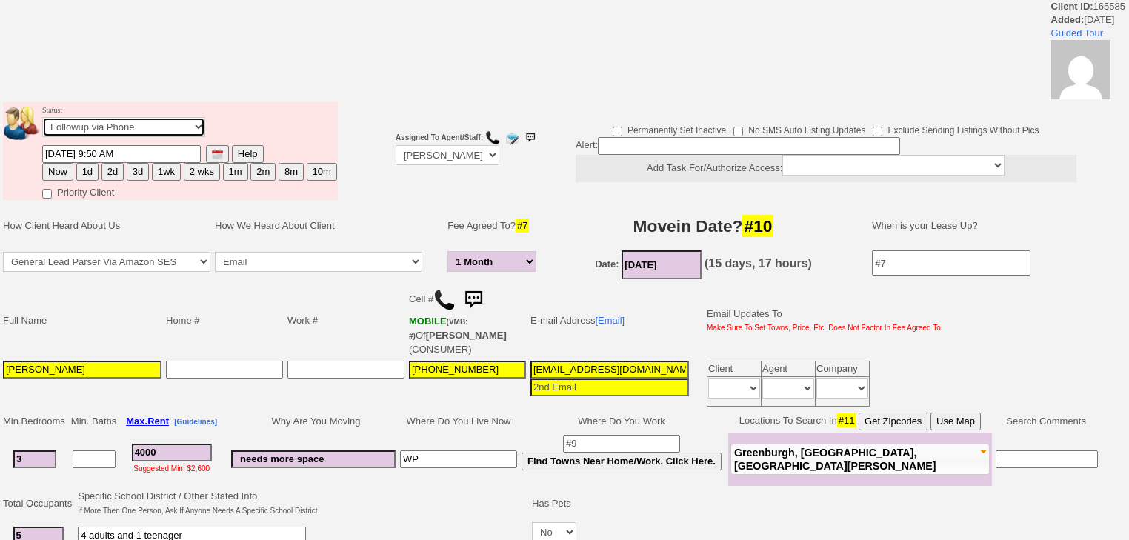
select select "Inactive"
click at [42, 121] on select "Followup via Phone Followup via Email Followup When Section 8 Property Found De…" at bounding box center [123, 127] width 163 height 20
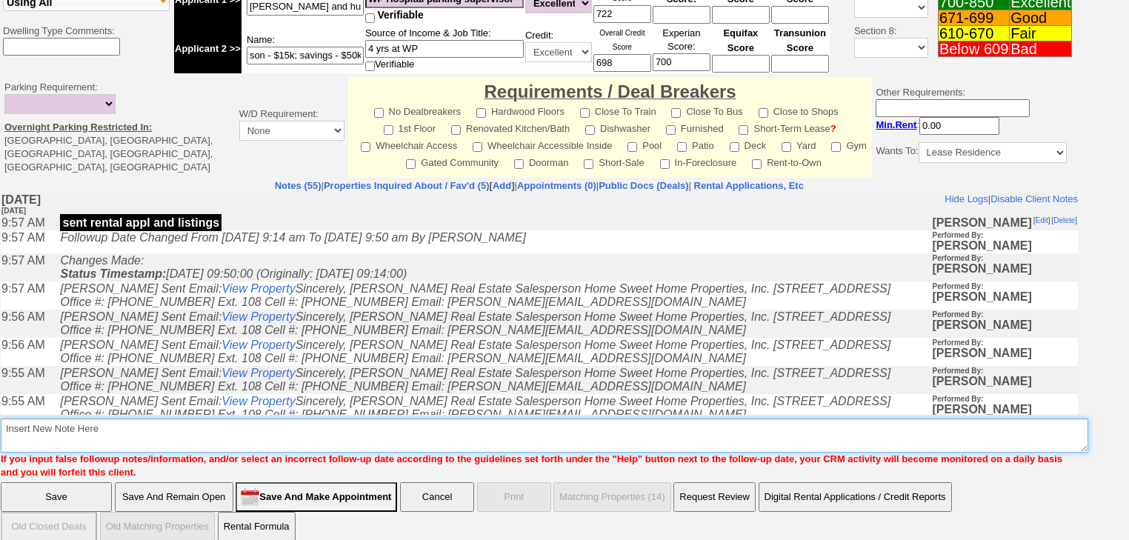
click at [84, 427] on textarea "Insert New Note Here" at bounding box center [544, 436] width 1087 height 34
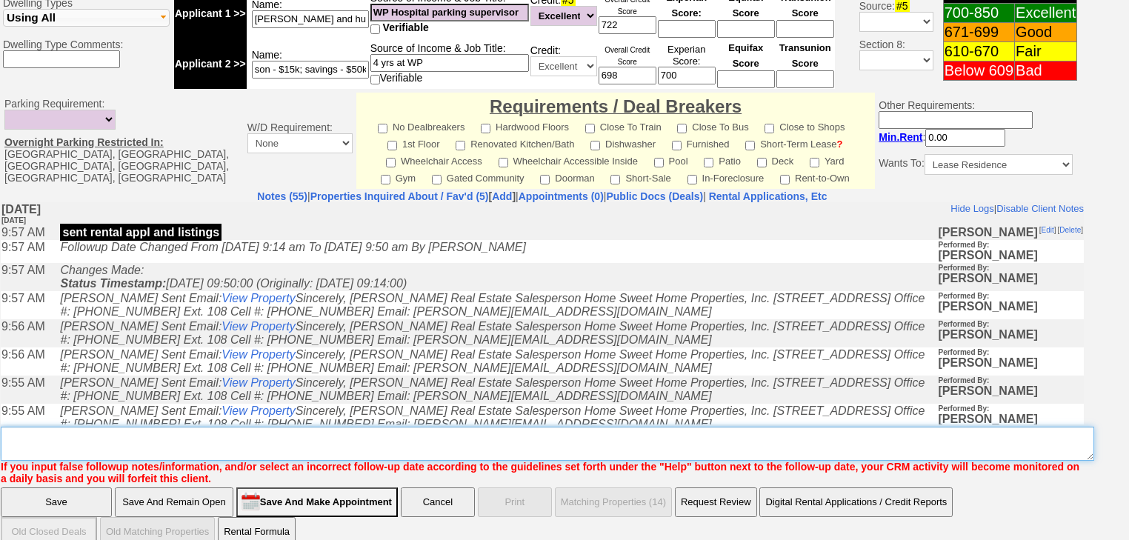
paste textarea "never heard back from client"
type textarea "never heard back from client"
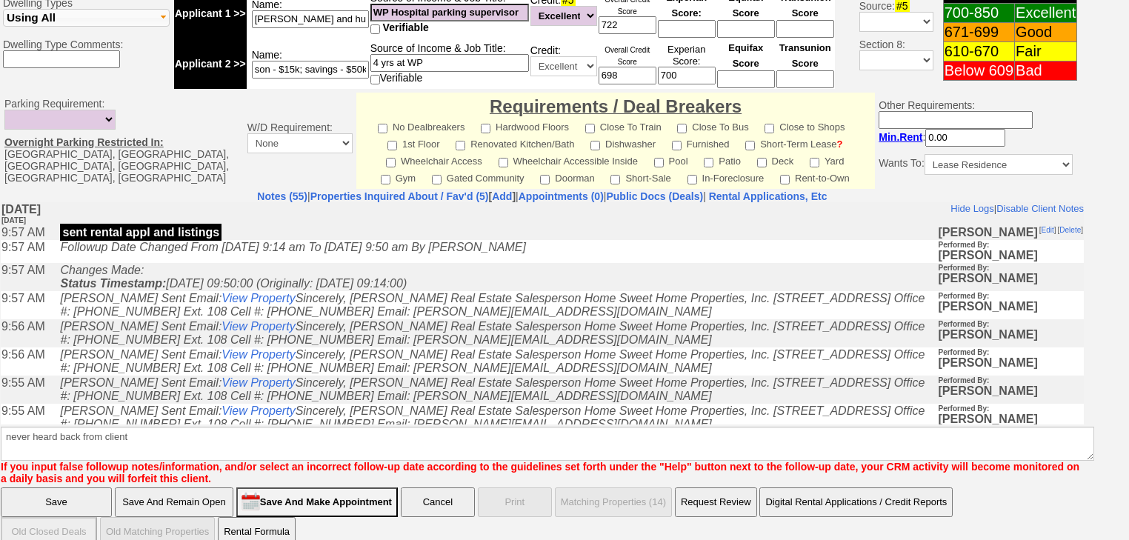
click at [68, 487] on input "Save" at bounding box center [56, 502] width 111 height 30
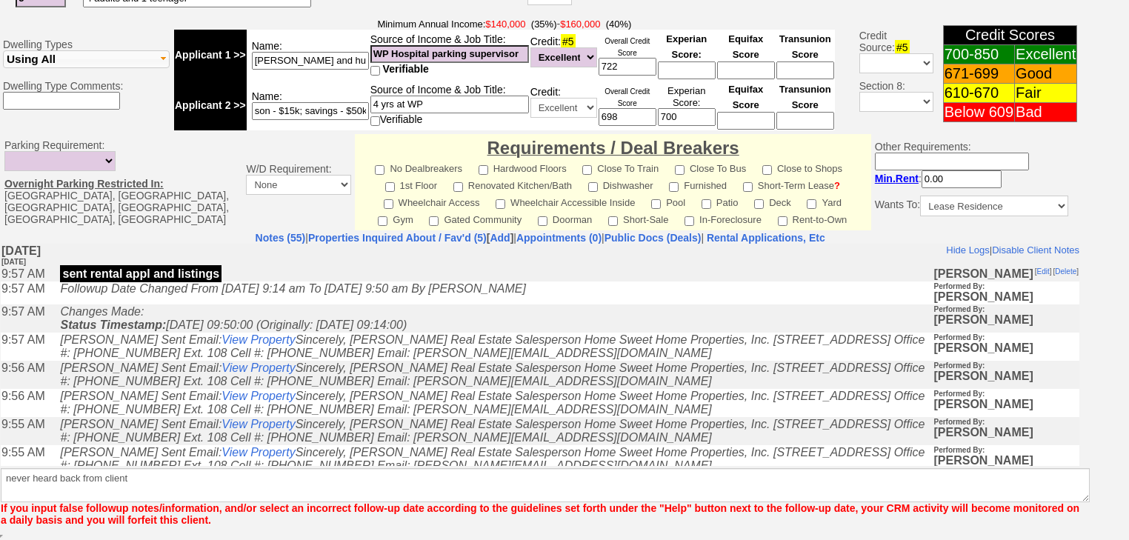
scroll to position [570, 0]
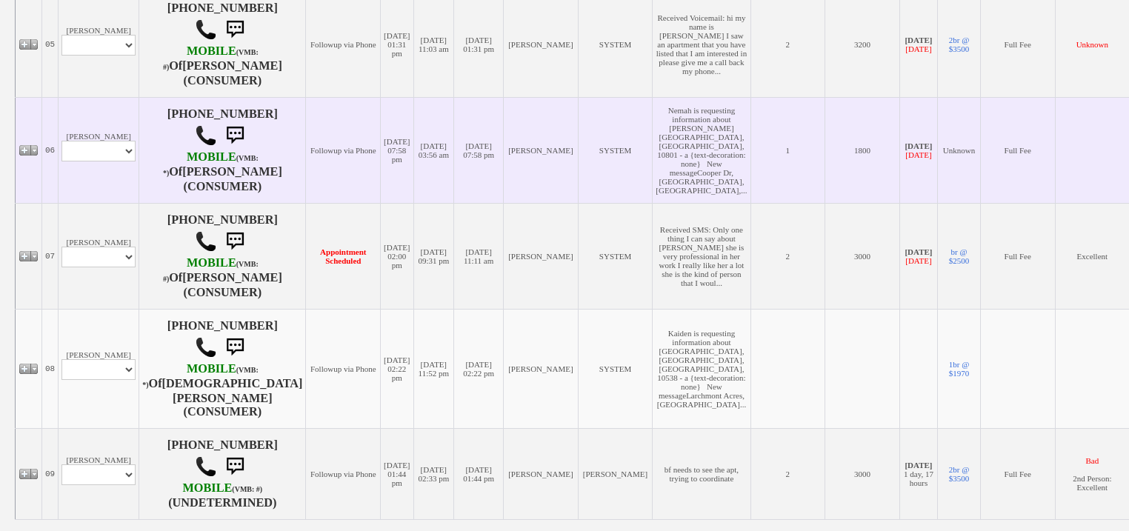
scroll to position [889, 0]
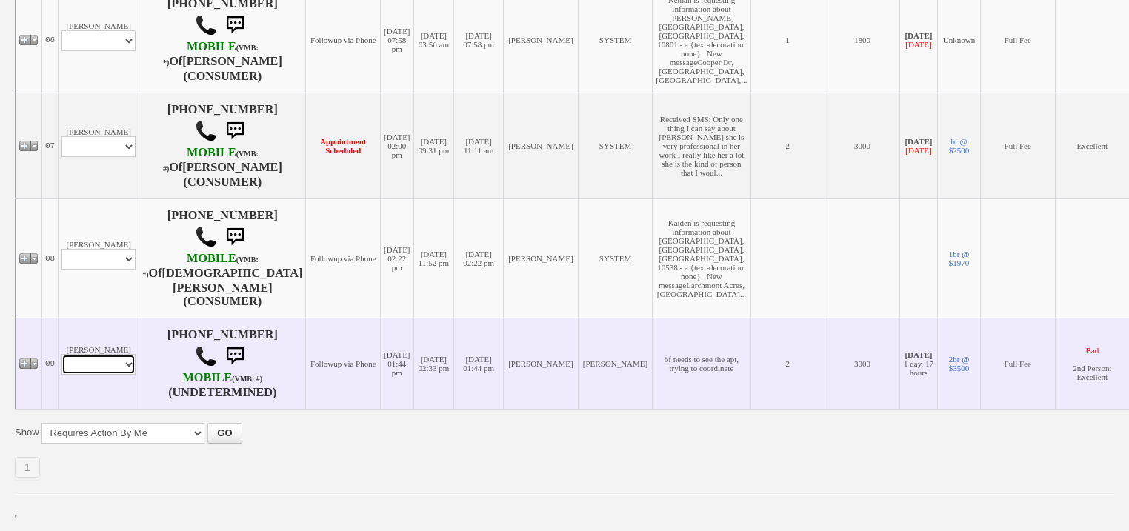
click at [87, 365] on select "Profile Edit Print Email Externally (Will Not Be Tracked In CRM) Closed Deals" at bounding box center [98, 364] width 74 height 21
select select "ChangeURL,/crm/custom/edit_client_form.php?redirect=%2Fcrm%2Fclients.php&id=153…"
click at [61, 356] on select "Profile Edit Print Email Externally (Will Not Be Tracked In CRM) Closed Deals" at bounding box center [98, 364] width 74 height 21
select select
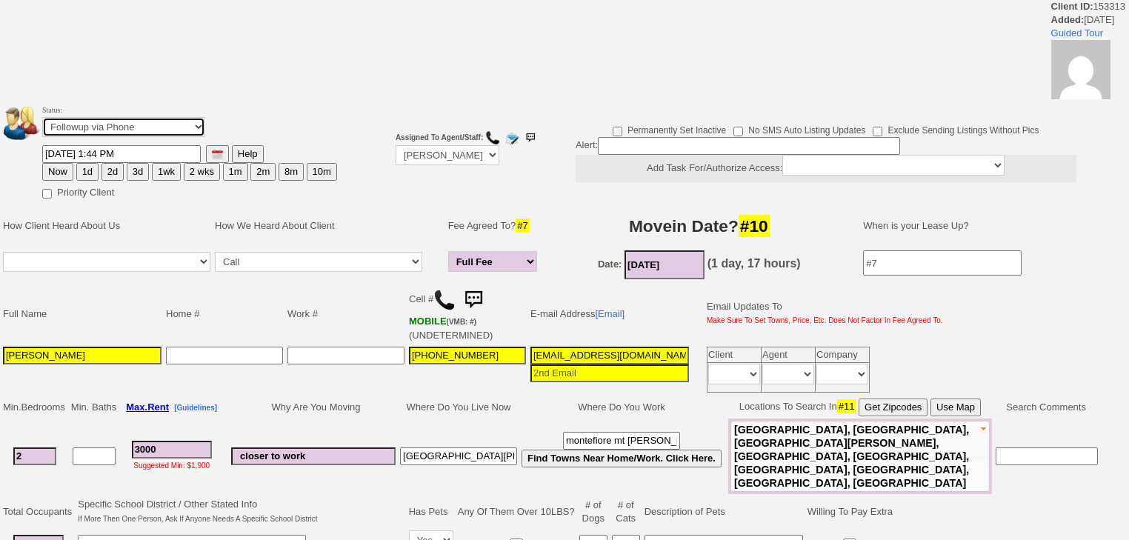
click at [100, 127] on select "Followup via Phone Followup via Email Followup When Section 8 Property Found De…" at bounding box center [123, 127] width 163 height 20
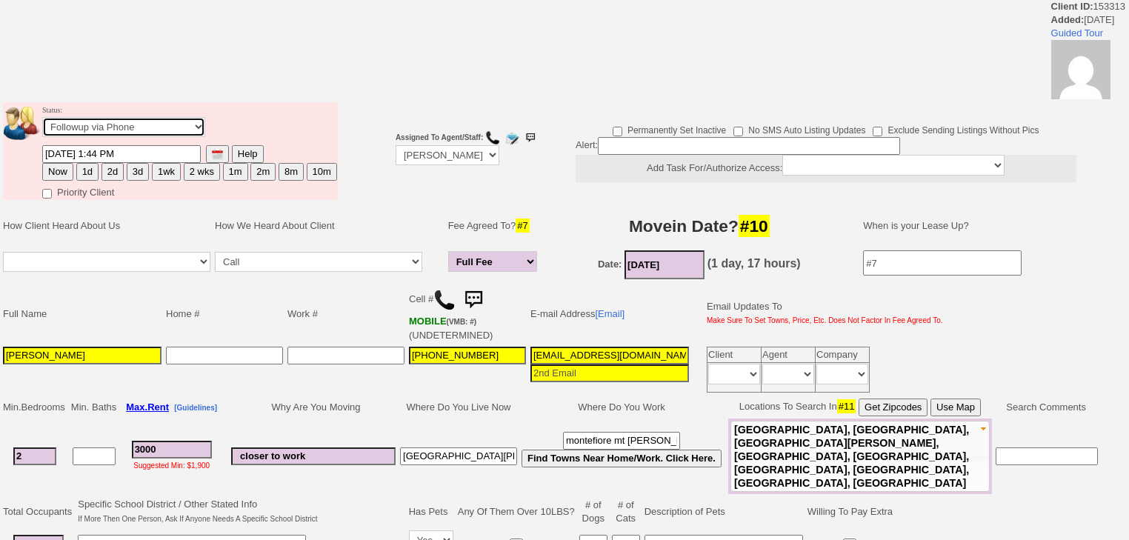
select select "Inactive"
click at [42, 121] on select "Followup via Phone Followup via Email Followup When Section 8 Property Found De…" at bounding box center [123, 127] width 163 height 20
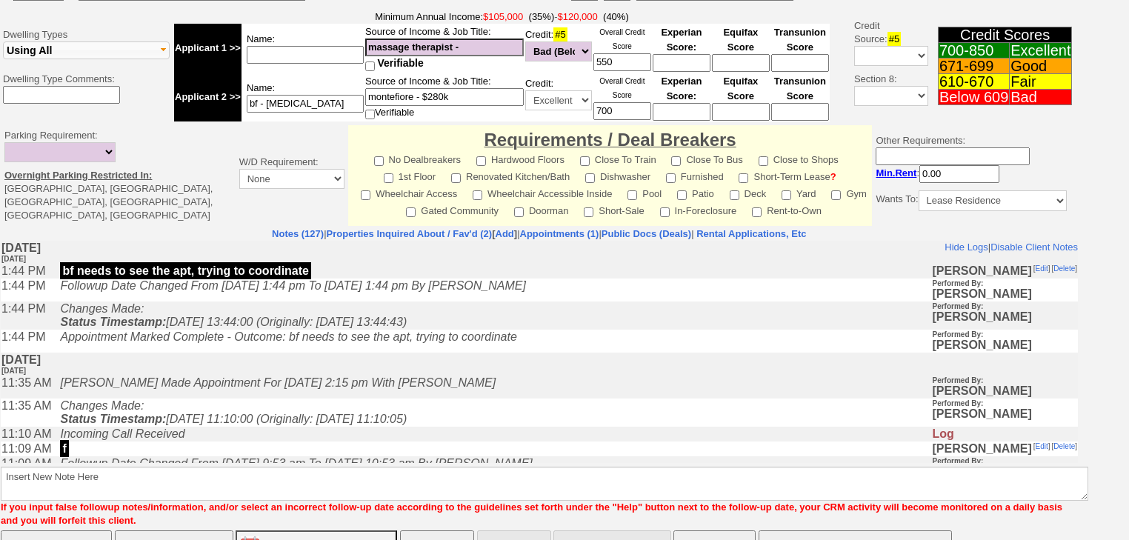
scroll to position [564, 0]
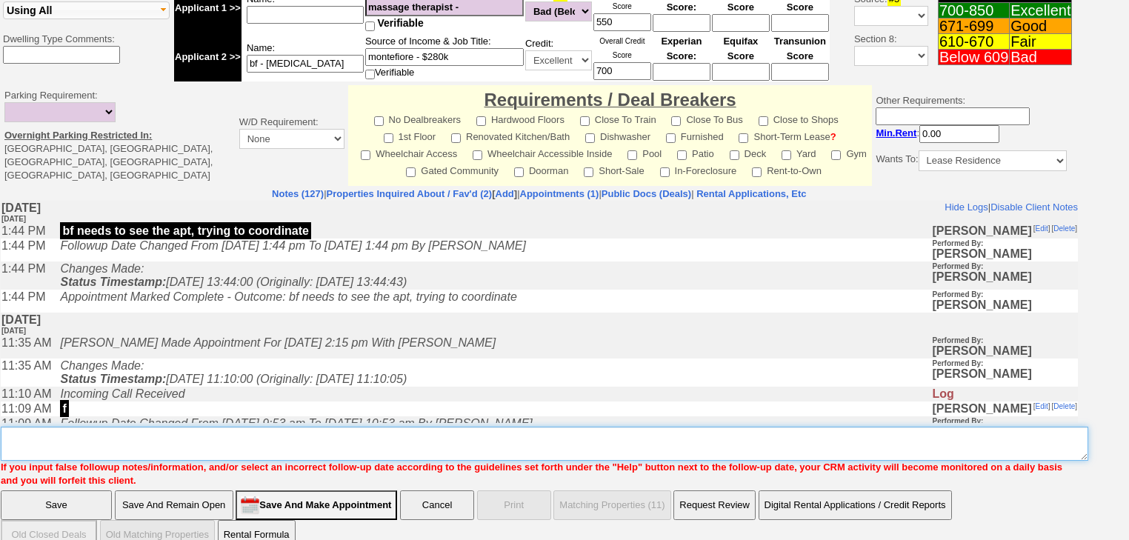
click at [128, 427] on textarea "Insert New Note Here" at bounding box center [544, 444] width 1087 height 34
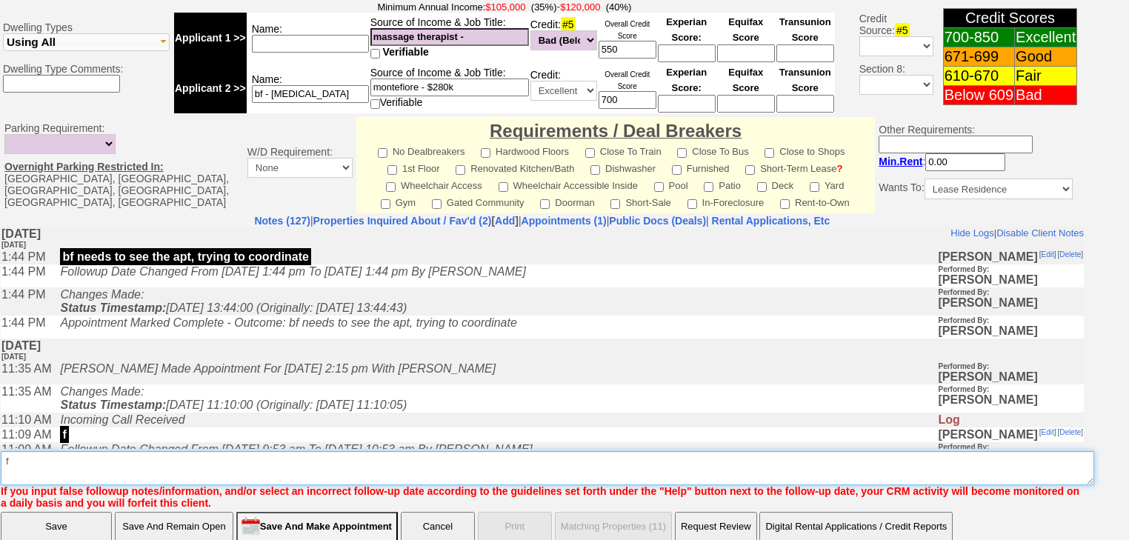
type textarea "f"
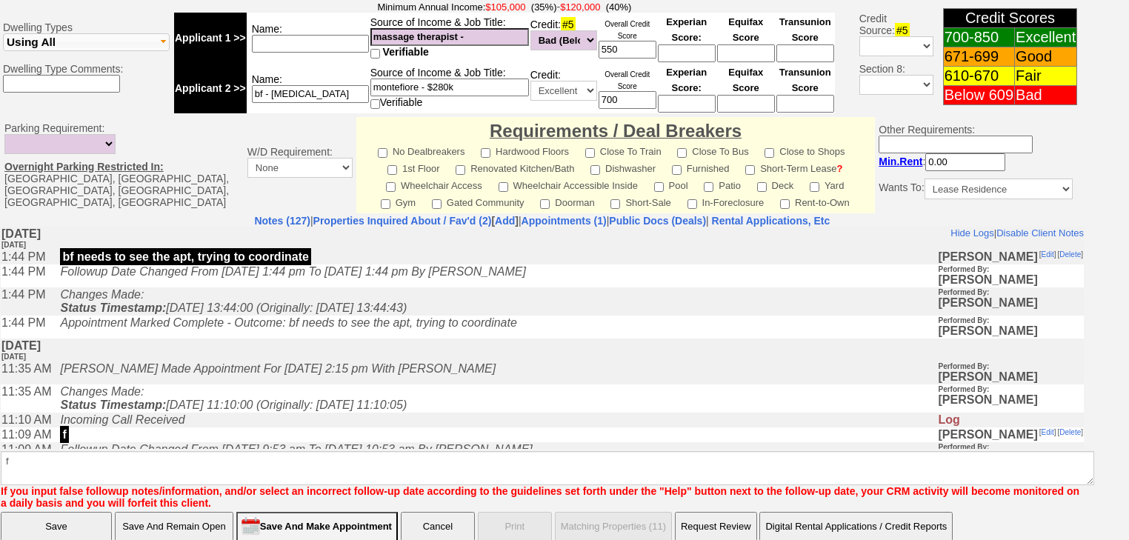
click at [61, 512] on input "Save" at bounding box center [56, 527] width 111 height 30
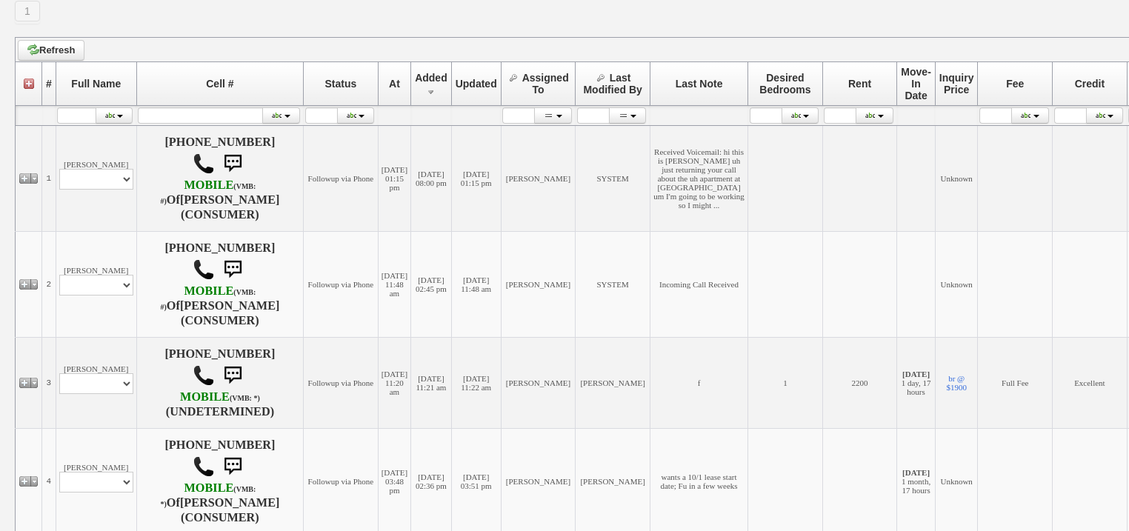
scroll to position [119, 0]
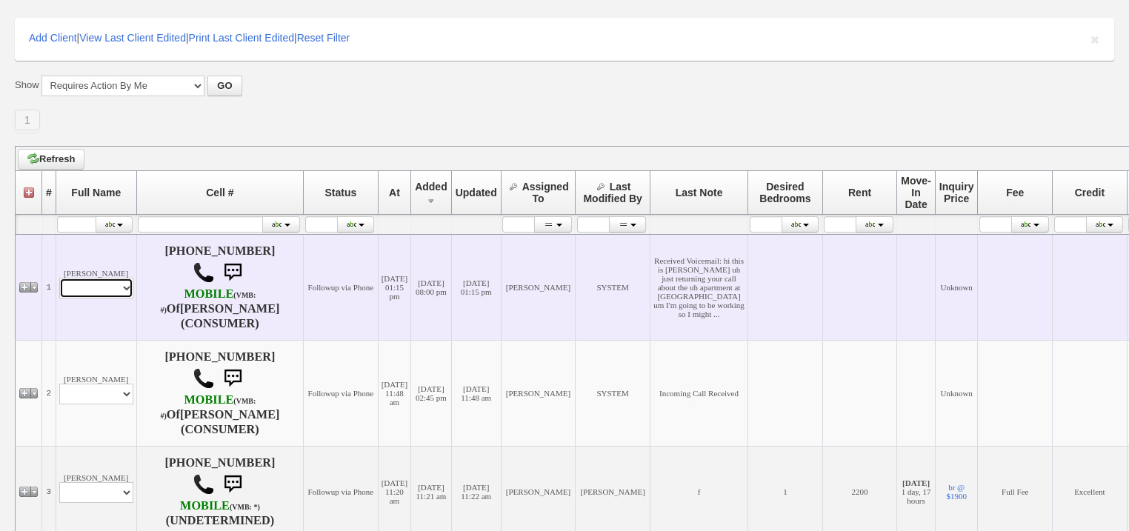
drag, startPoint x: 115, startPoint y: 290, endPoint x: 115, endPoint y: 298, distance: 8.1
click at [115, 290] on select "Profile Edit Print Email Externally (Will Not Be Tracked In CRM) Closed Deals" at bounding box center [96, 288] width 74 height 21
select select "ChangeURL,/crm/custom/edit_client_form.php?redirect=%2Fcrm%2Fclients.php&id=167…"
click at [59, 280] on select "Profile Edit Print Email Externally (Will Not Be Tracked In CRM) Closed Deals" at bounding box center [96, 288] width 74 height 21
select select
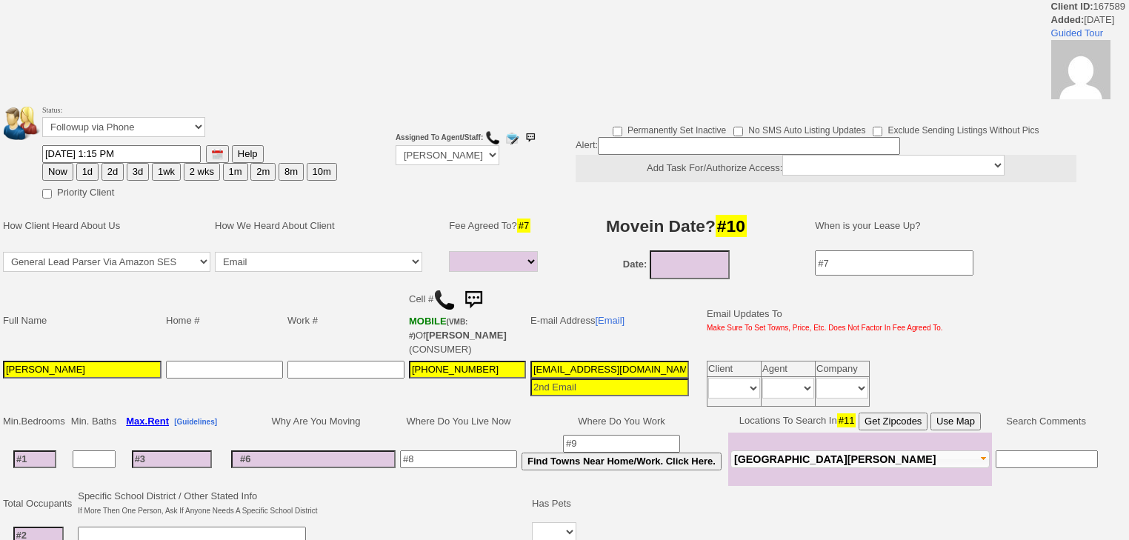
select select
click at [111, 170] on button "2d" at bounding box center [112, 172] width 22 height 18
type input "09/01/2025 06:07 AM"
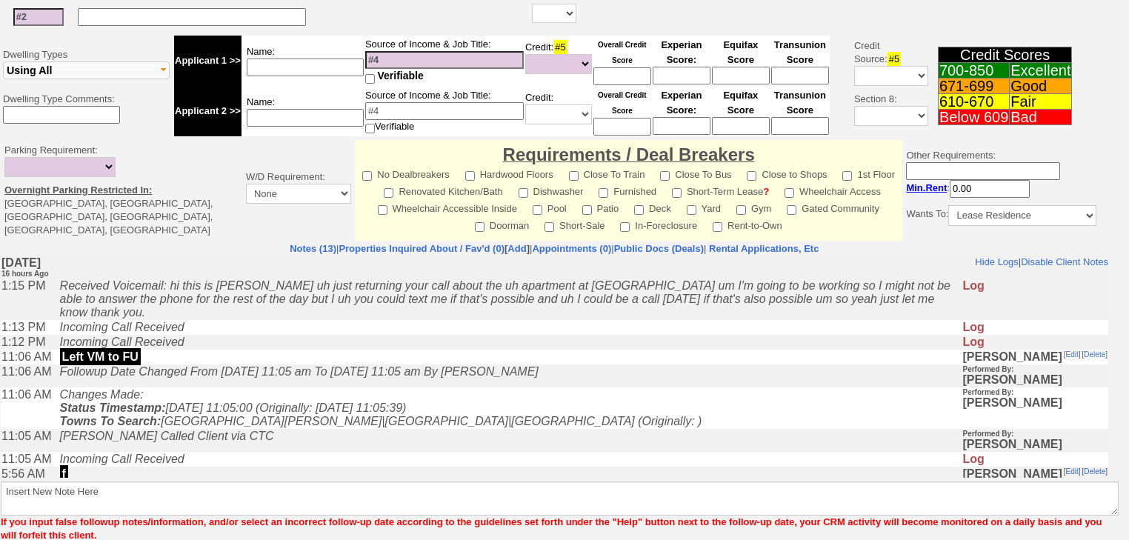
scroll to position [580, 0]
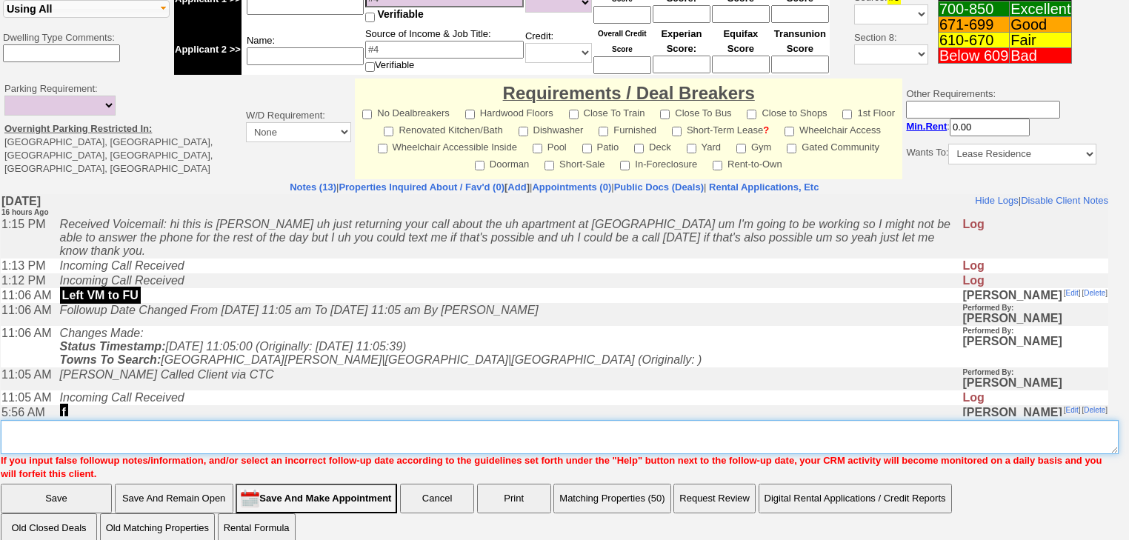
click at [62, 427] on textarea "Insert New Note Here" at bounding box center [560, 437] width 1118 height 34
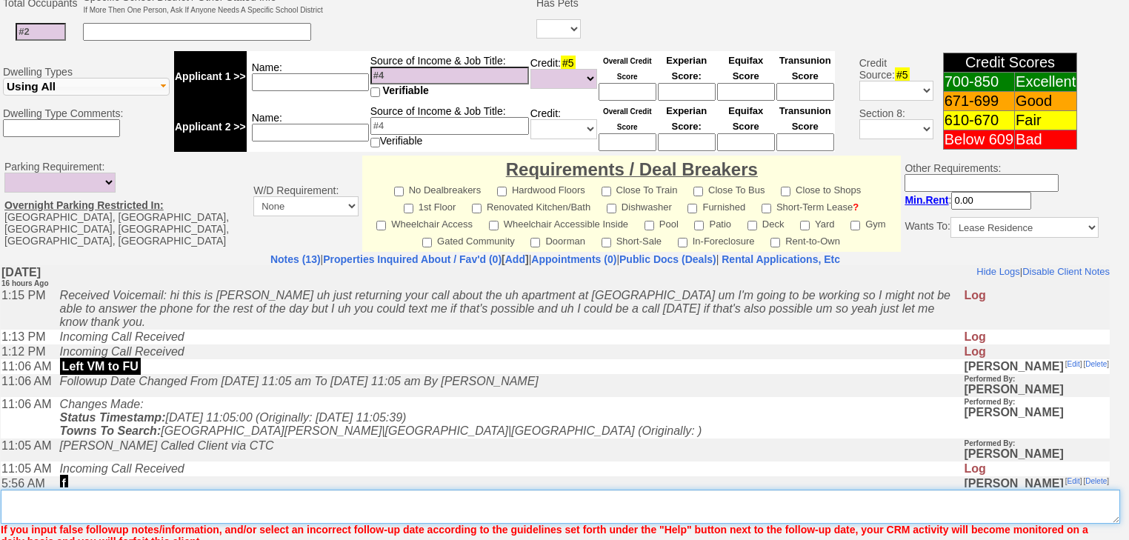
scroll to position [642, 0]
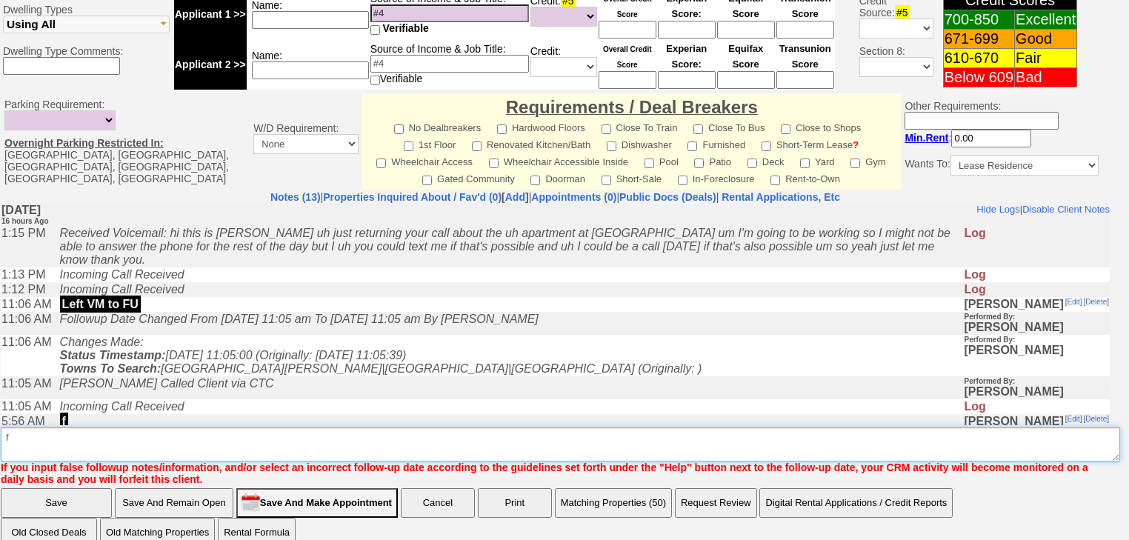
type textarea "f"
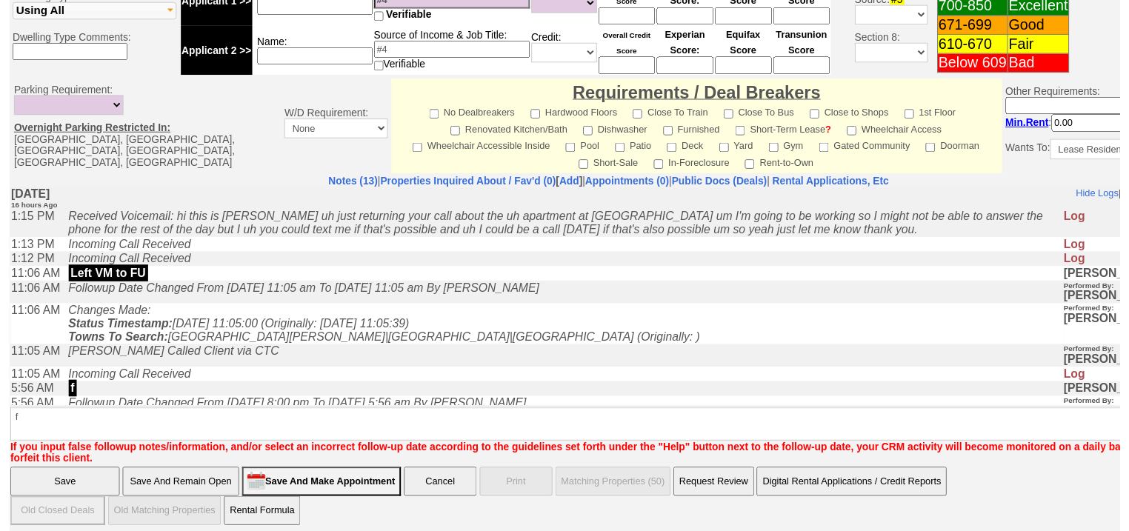
scroll to position [578, 0]
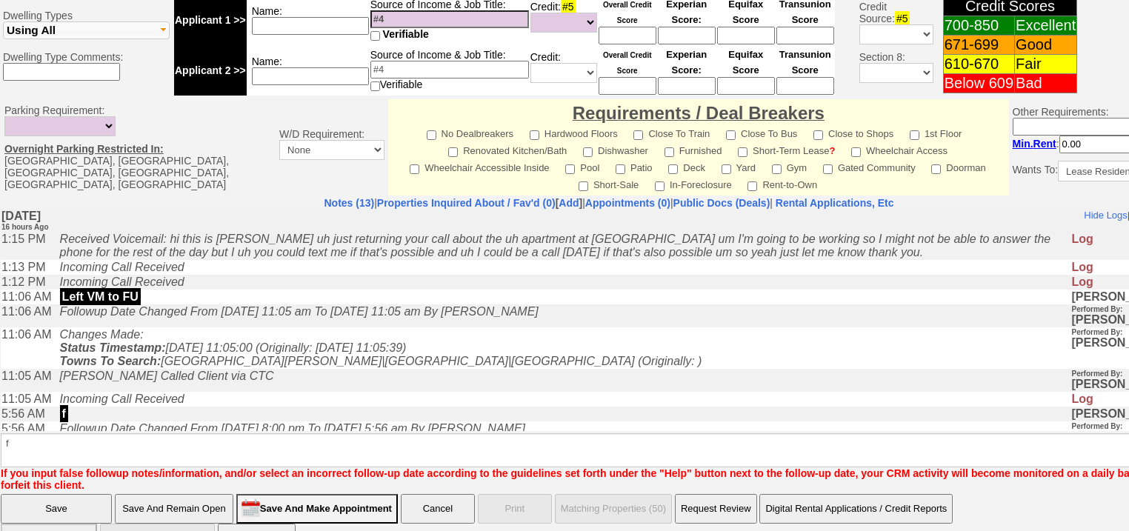
click at [64, 494] on input "Save" at bounding box center [56, 509] width 111 height 30
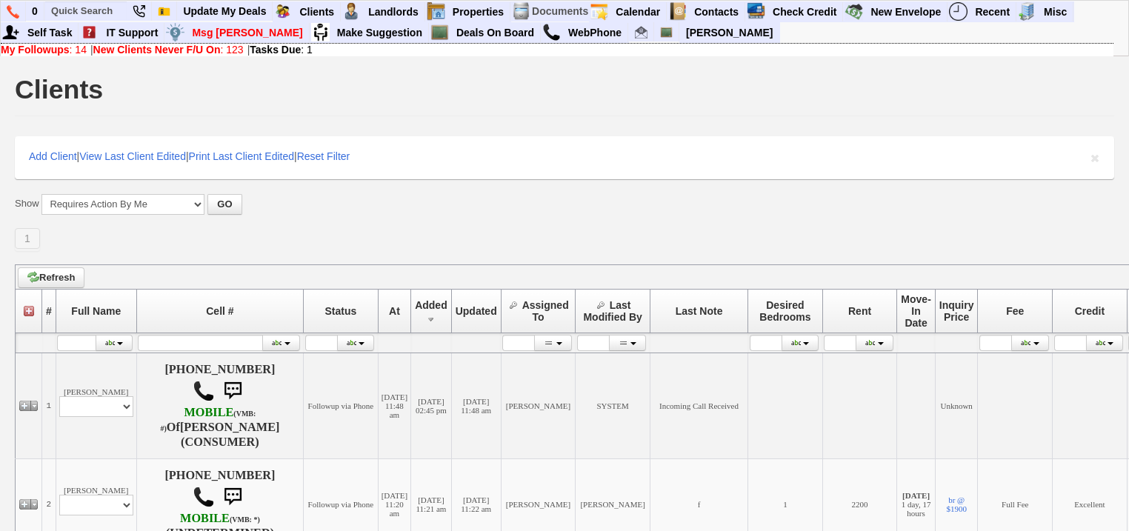
scroll to position [178, 0]
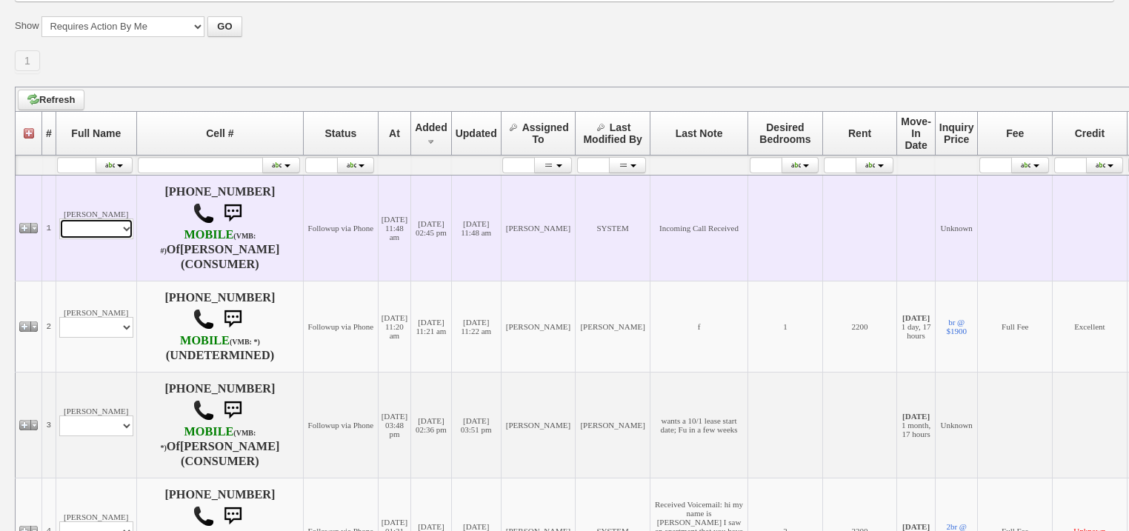
drag, startPoint x: 118, startPoint y: 227, endPoint x: 116, endPoint y: 235, distance: 7.7
click at [118, 228] on select "Profile Edit Print Email Externally (Will Not Be Tracked In CRM) Closed Deals" at bounding box center [96, 229] width 74 height 21
select select "ChangeURL,/crm/custom/edit_client_form.php?redirect=%2Fcrm%2Fclients.php&id=167…"
click at [59, 219] on select "Profile Edit Print Email Externally (Will Not Be Tracked In CRM) Closed Deals" at bounding box center [96, 229] width 74 height 21
select select
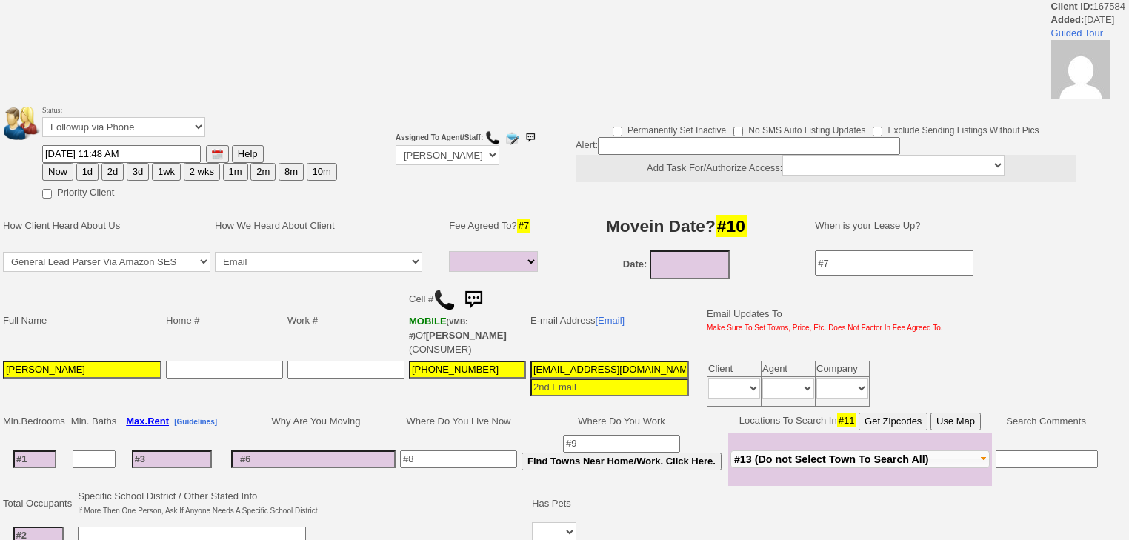
select select
click at [110, 164] on button "2d" at bounding box center [112, 172] width 22 height 18
type input "09/01/2025 06:08 AM"
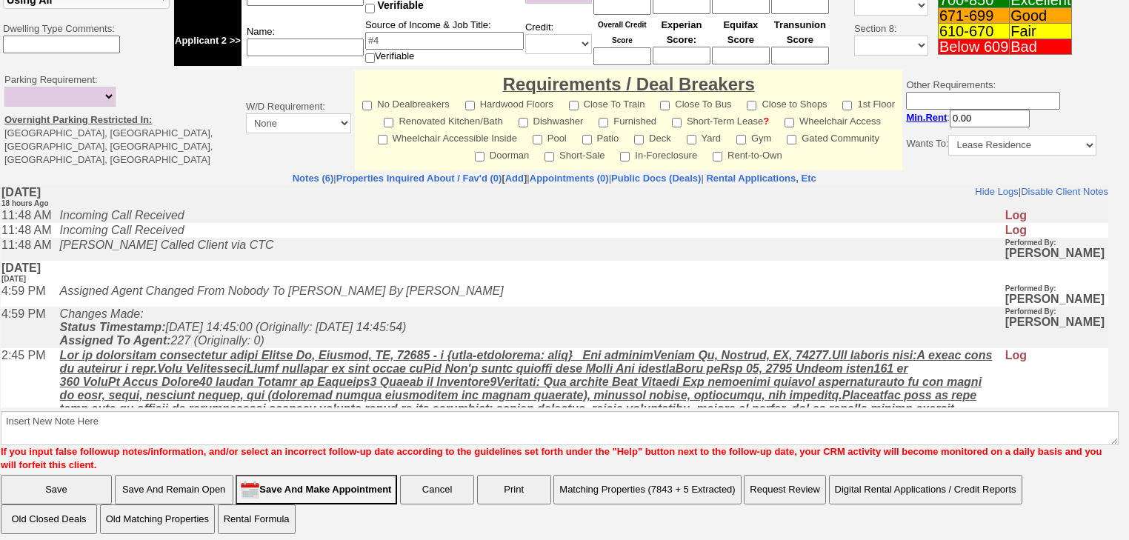
scroll to position [593, 0]
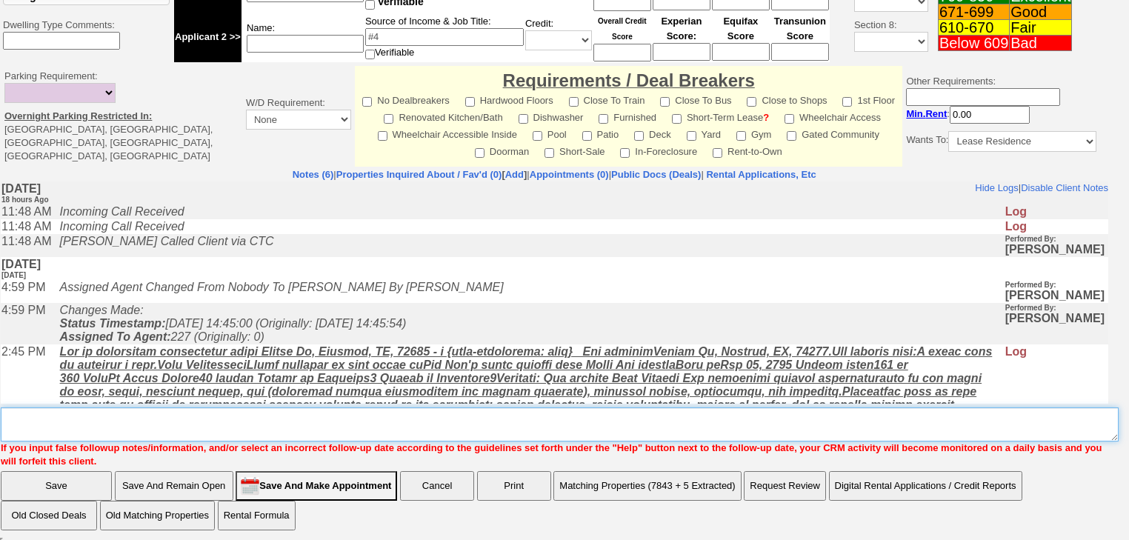
click at [56, 421] on textarea "Insert New Note Here" at bounding box center [560, 424] width 1118 height 34
type textarea "f"
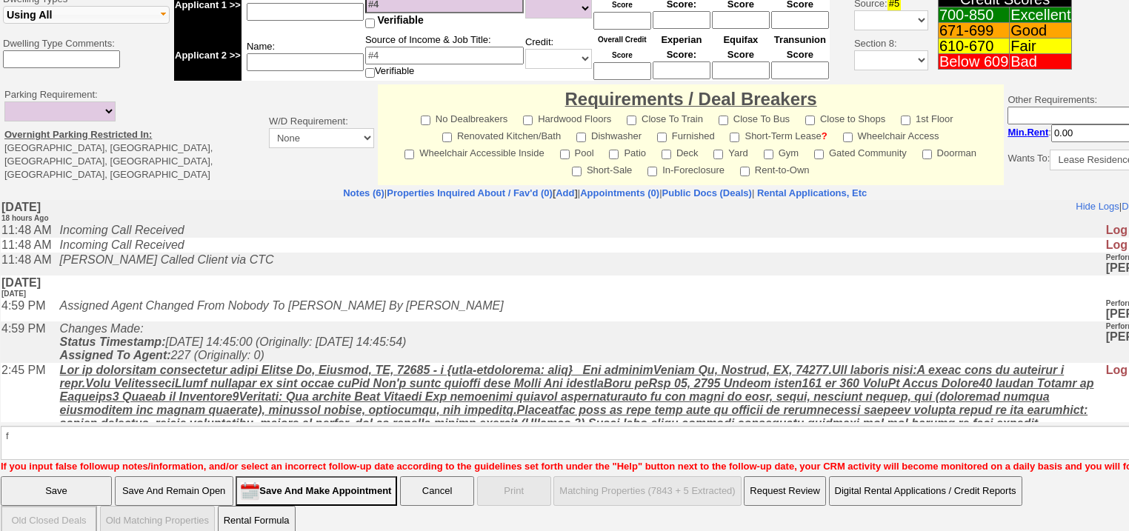
click at [53, 483] on input "Save" at bounding box center [56, 491] width 111 height 30
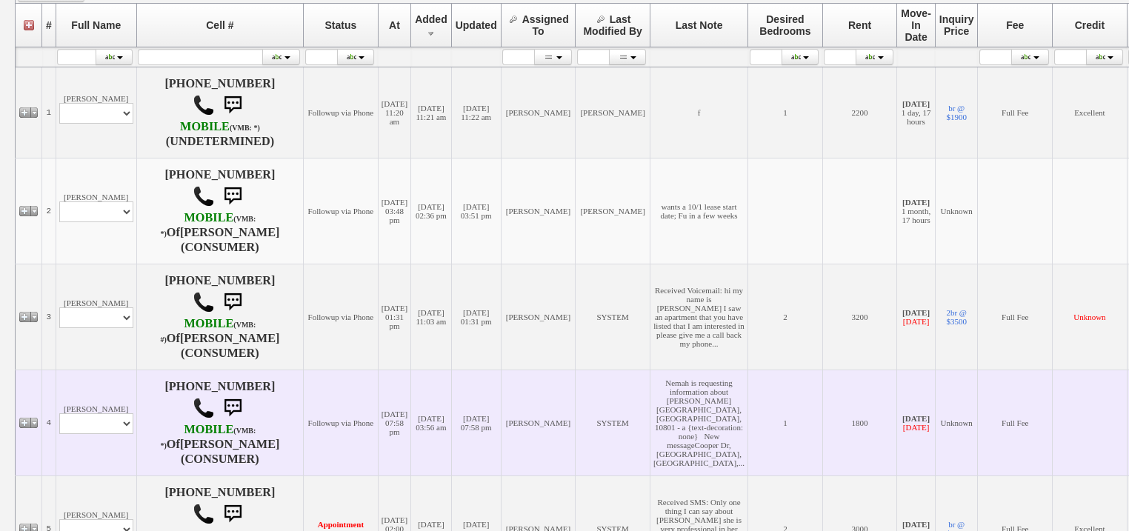
scroll to position [356, 0]
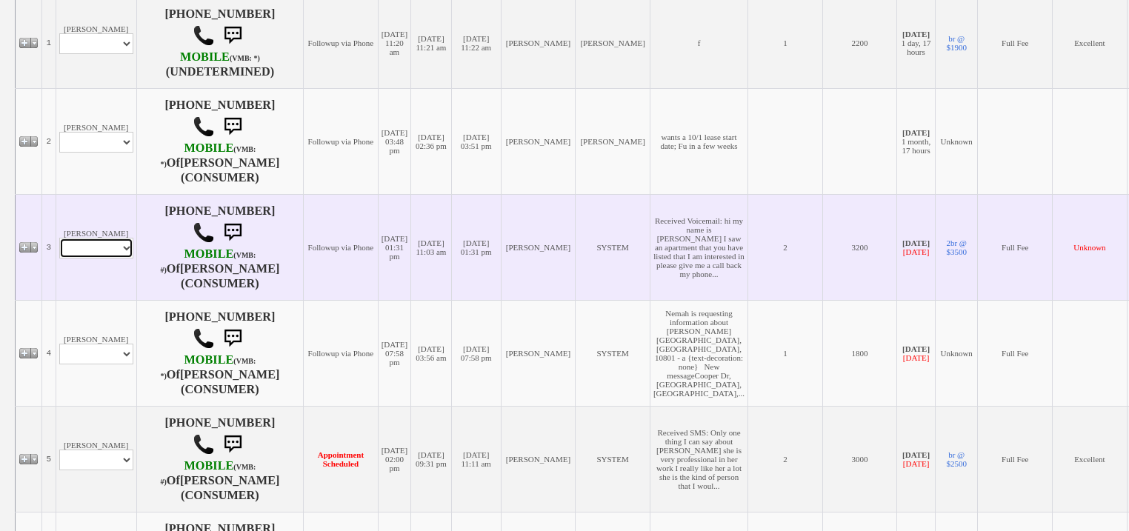
drag, startPoint x: 122, startPoint y: 256, endPoint x: 122, endPoint y: 264, distance: 8.1
click at [122, 256] on select "Profile Edit Print Email Externally (Will Not Be Tracked In CRM) Closed Deals" at bounding box center [96, 248] width 74 height 21
select select "ChangeURL,/crm/custom/edit_client_form.php?redirect=%2Fcrm%2Fclients.php&id=164…"
click at [59, 244] on select "Profile Edit Print Email Externally (Will Not Be Tracked In CRM) Closed Deals" at bounding box center [96, 248] width 74 height 21
select select
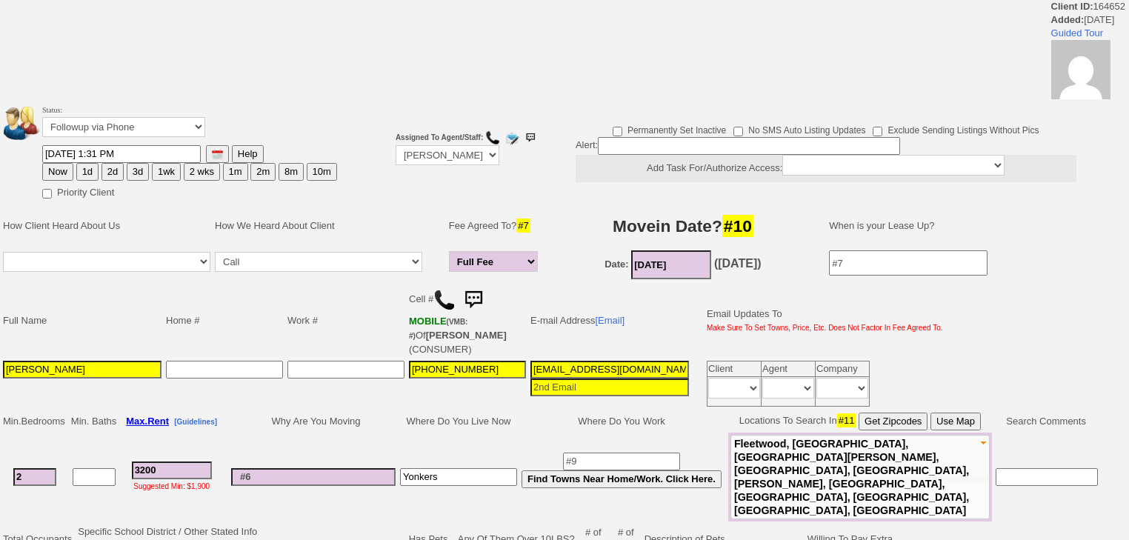
click at [114, 171] on button "2d" at bounding box center [112, 172] width 22 height 18
type input "09/01/2025 06:08 AM"
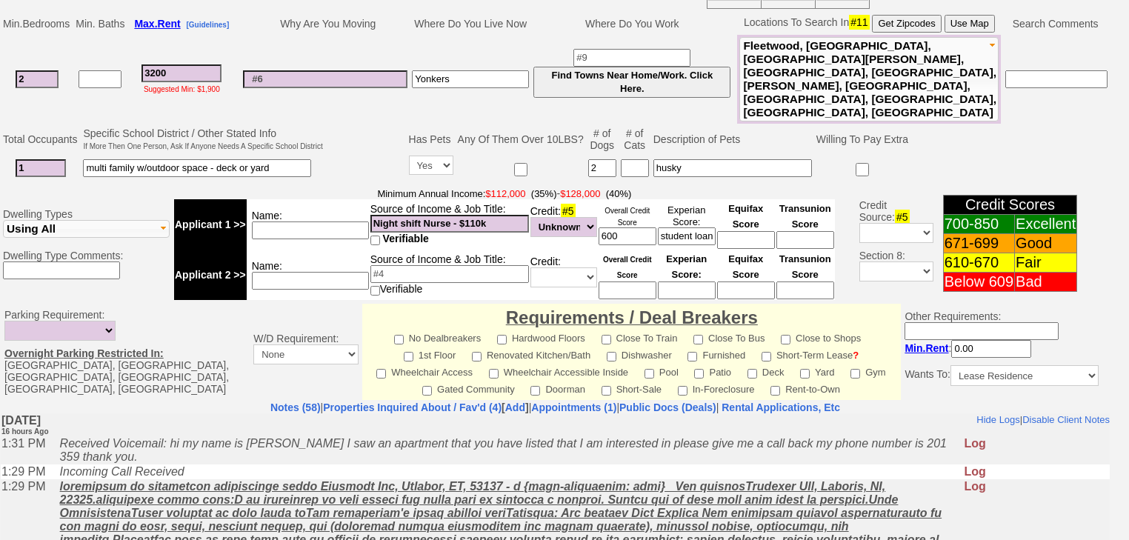
scroll to position [656, 0]
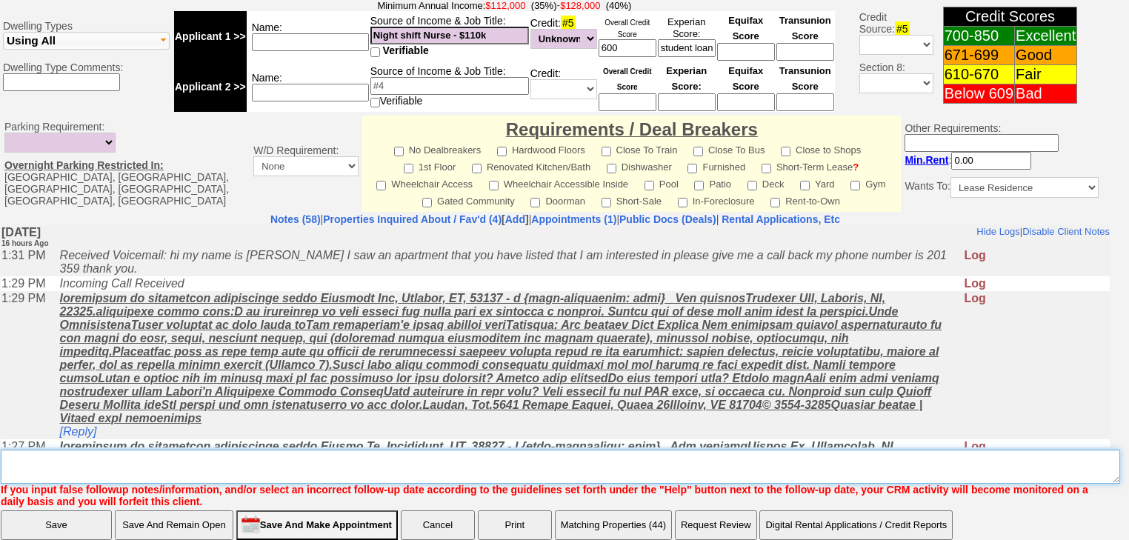
click at [220, 450] on textarea "Insert New Note Here" at bounding box center [560, 467] width 1119 height 34
type textarea "f"
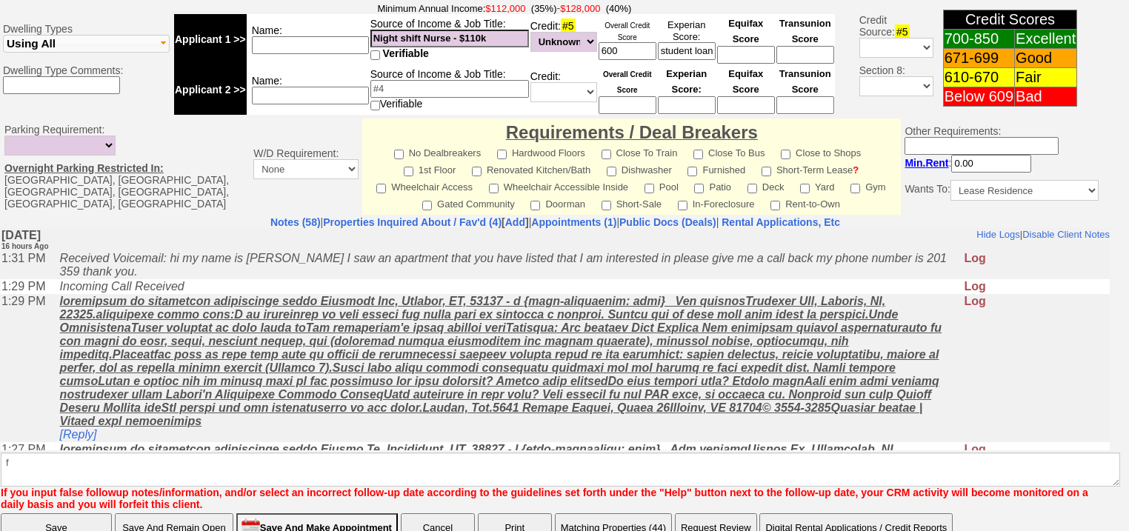
click at [69, 513] on input "Save" at bounding box center [56, 528] width 111 height 30
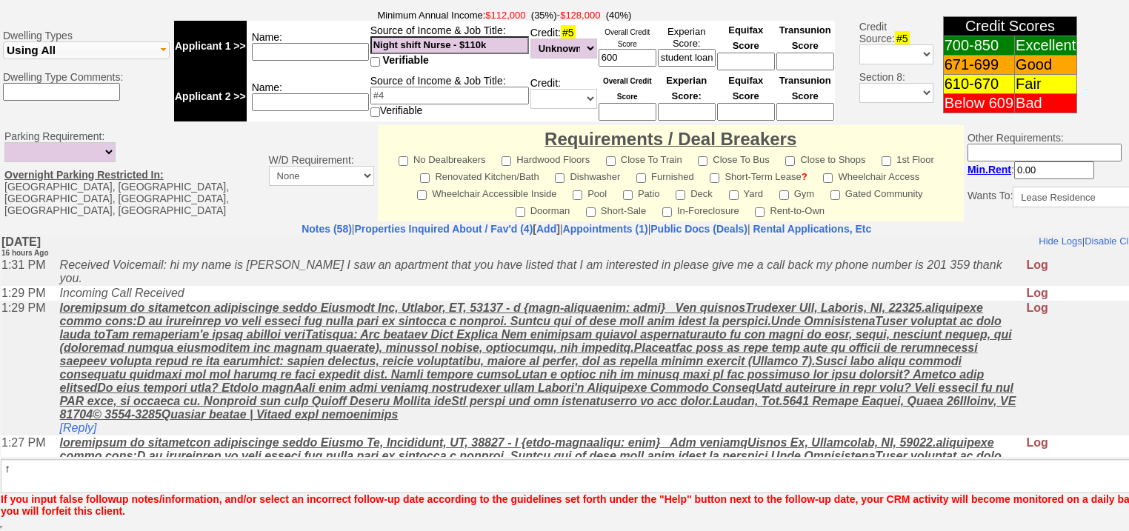
scroll to position [602, 0]
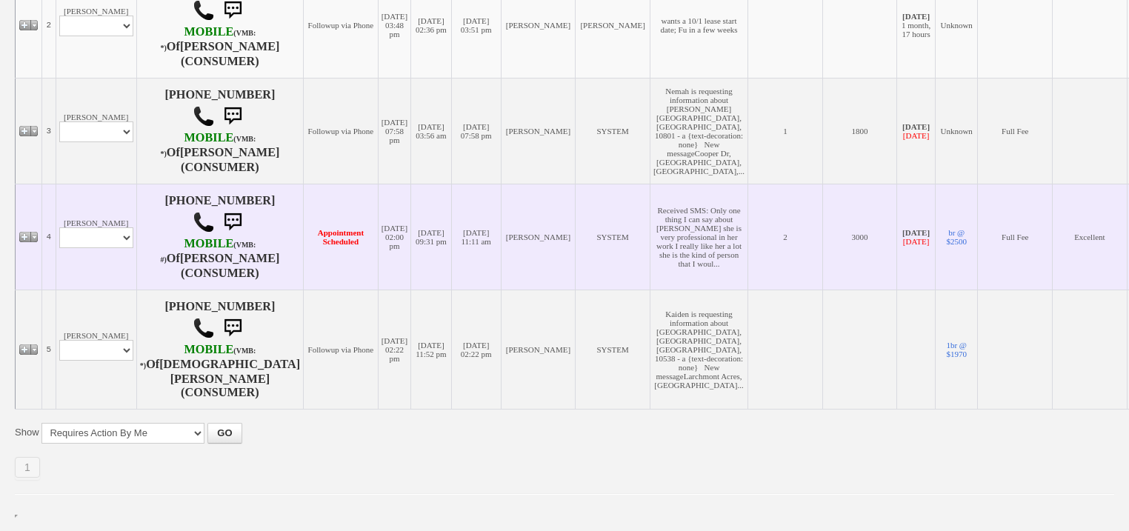
scroll to position [296, 0]
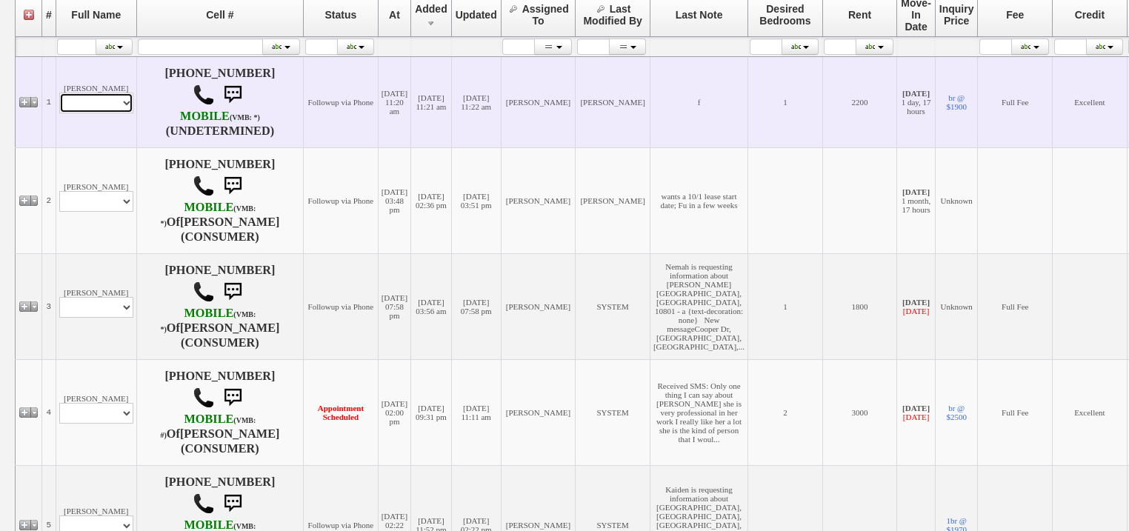
click at [97, 101] on select "Profile Edit Print Email Externally (Will Not Be Tracked In CRM) Closed Deals" at bounding box center [96, 103] width 74 height 21
select select "ChangeURL,/crm/custom/edit_client_form.php?redirect=%2Fcrm%2Fclients.php&id=167…"
click at [59, 94] on select "Profile Edit Print Email Externally (Will Not Be Tracked In CRM) Closed Deals" at bounding box center [96, 103] width 74 height 21
select select
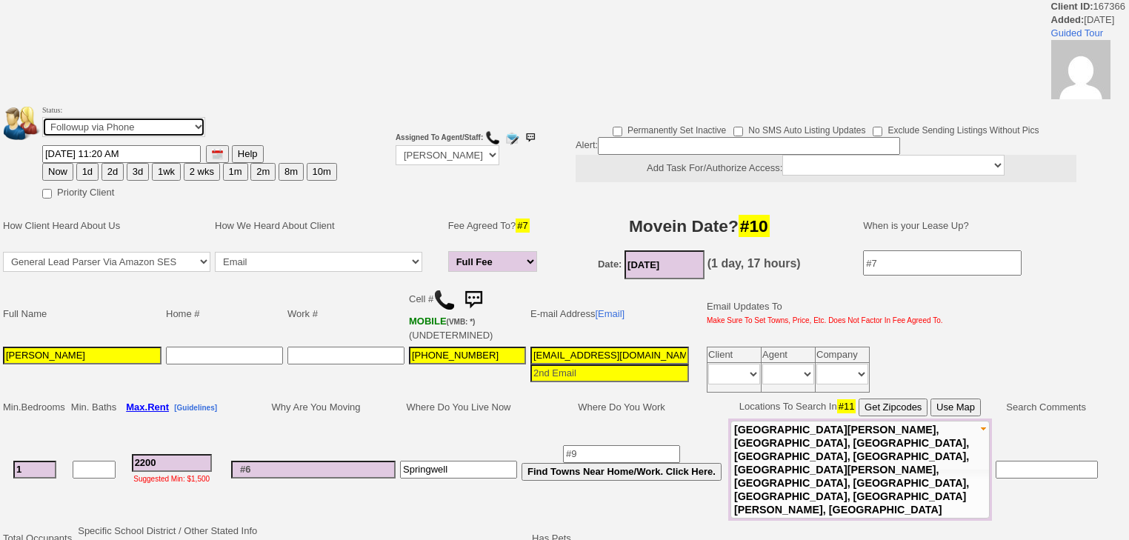
drag, startPoint x: 100, startPoint y: 120, endPoint x: 101, endPoint y: 131, distance: 11.1
click at [99, 121] on select "Followup via Phone Followup via Email Followup When Section 8 Property Found De…" at bounding box center [123, 127] width 163 height 20
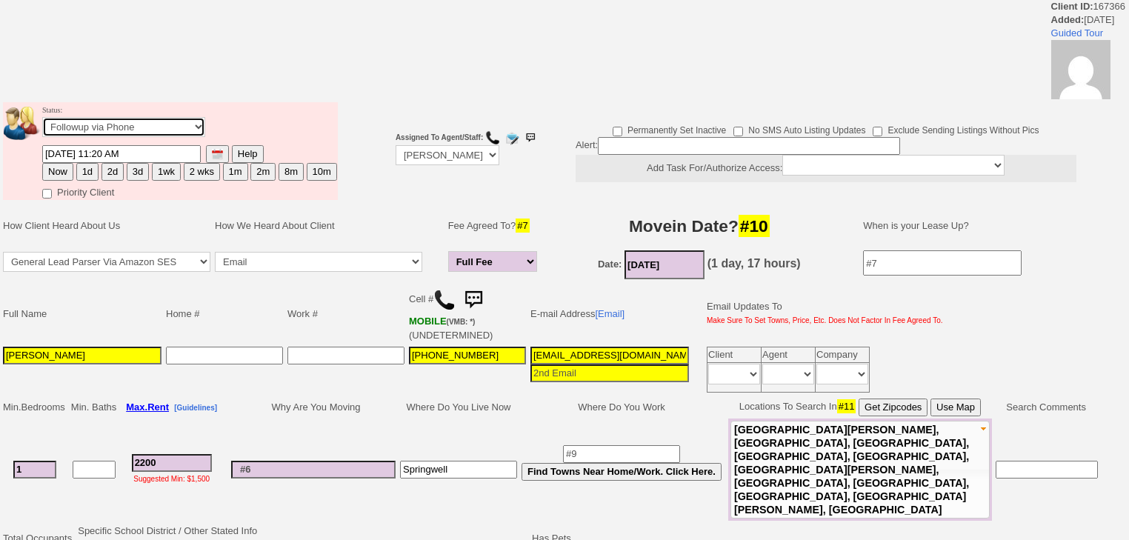
select select "Inactive"
click at [42, 121] on select "Followup via Phone Followup via Email Followup When Section 8 Property Found De…" at bounding box center [123, 127] width 163 height 20
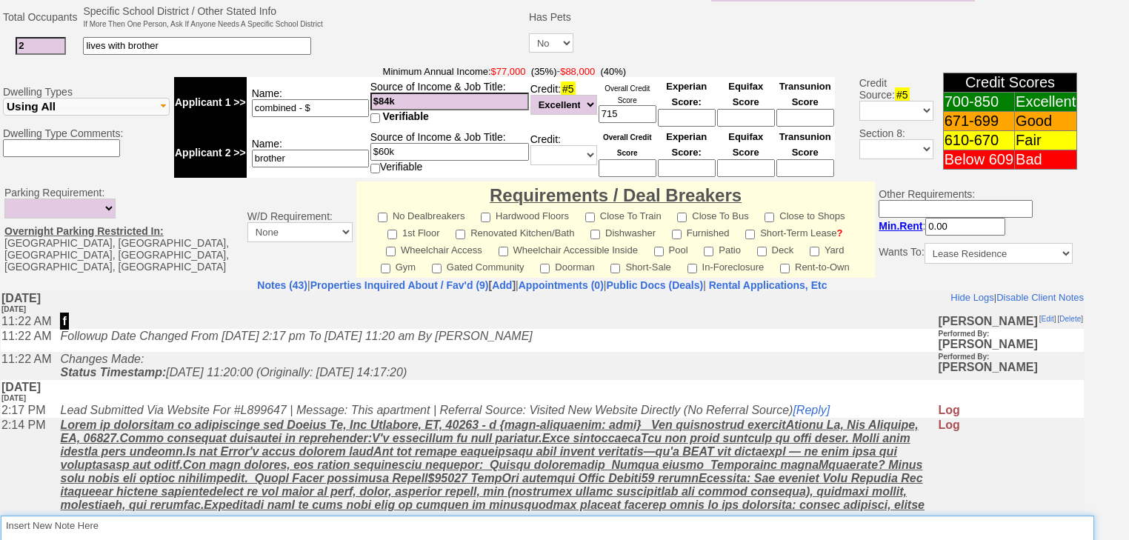
click at [121, 516] on textarea "Insert New Note Here" at bounding box center [547, 533] width 1093 height 34
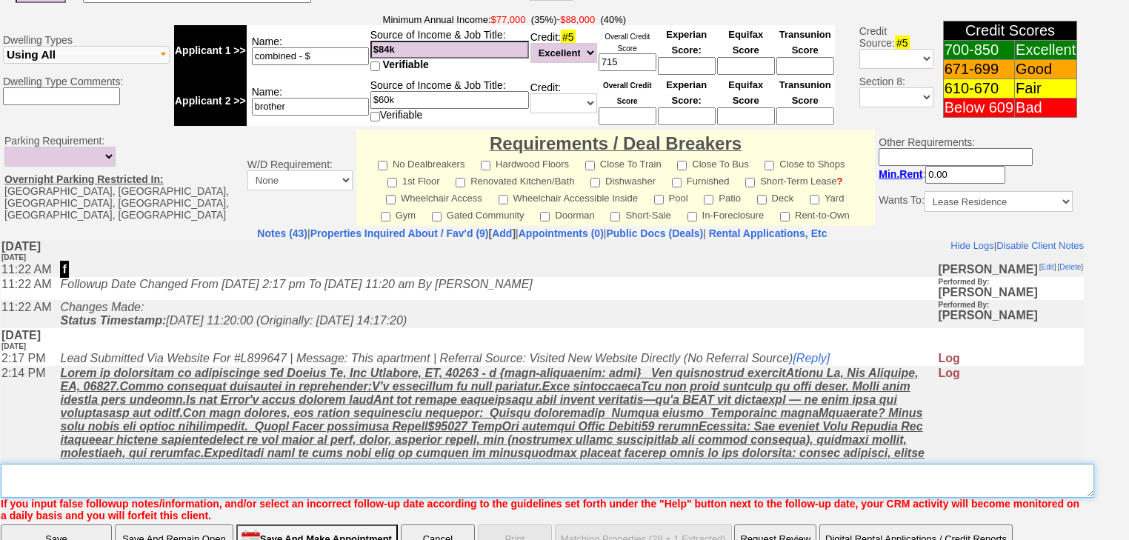
paste textarea "never heard back from client"
type textarea "never heard back from client"
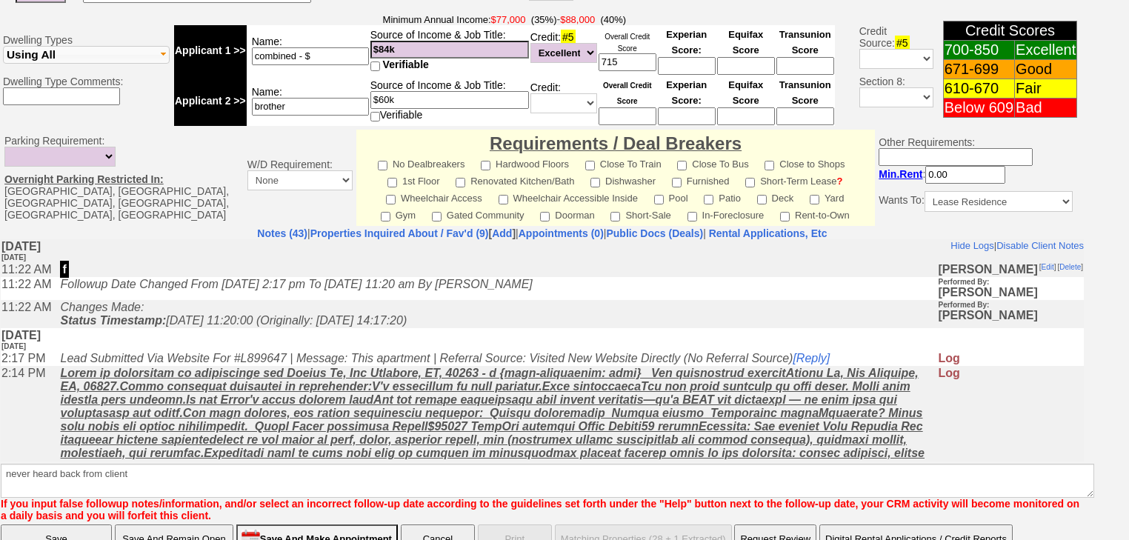
click at [70, 524] on input "Save" at bounding box center [56, 539] width 111 height 30
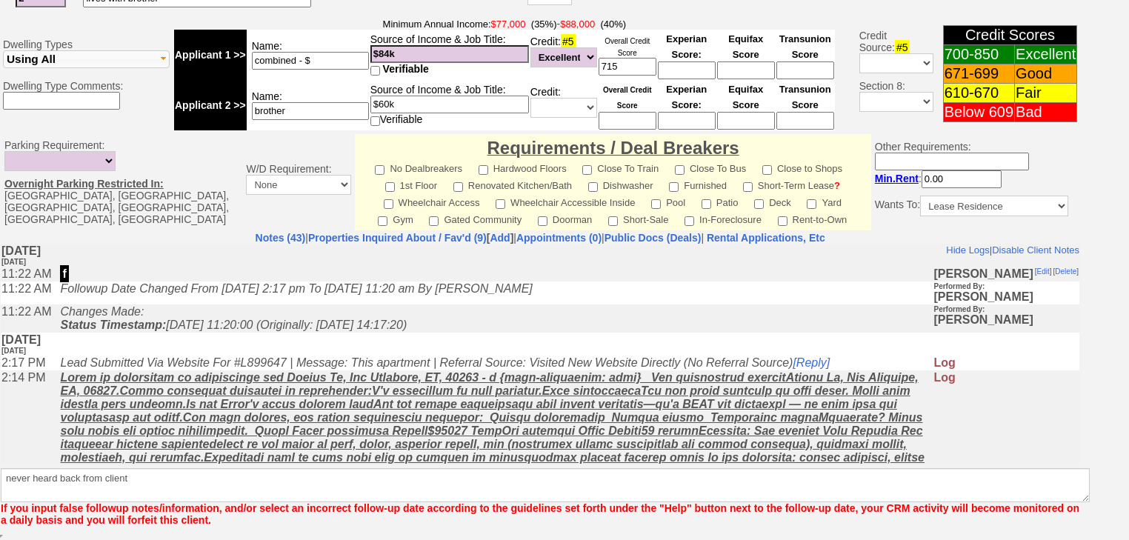
scroll to position [557, 0]
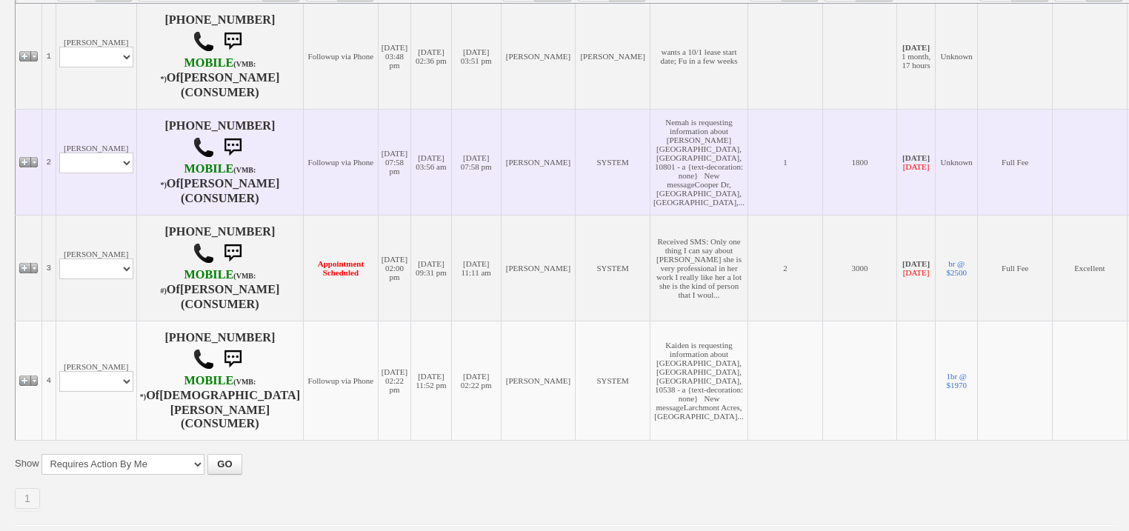
scroll to position [474, 0]
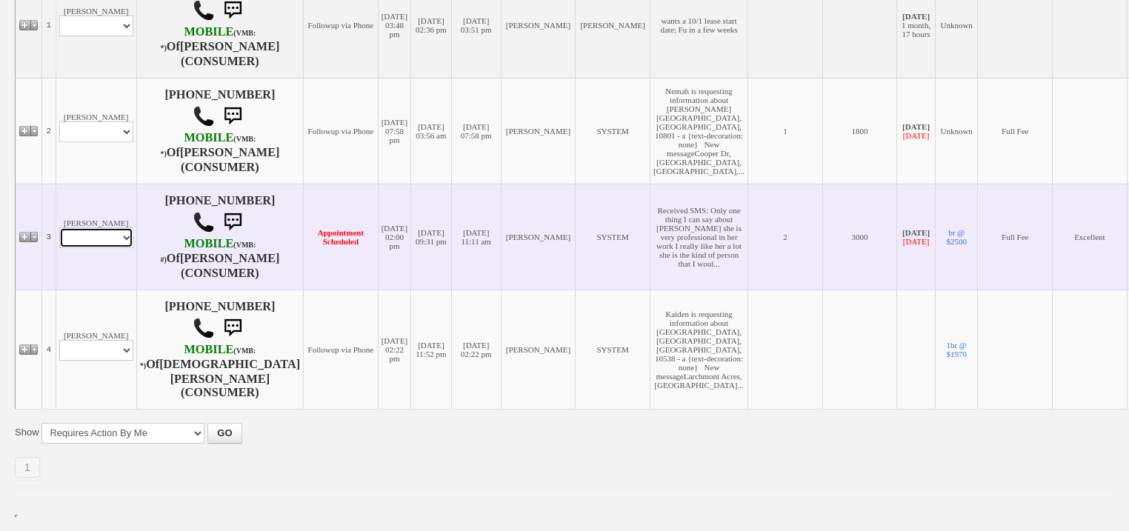
drag, startPoint x: 92, startPoint y: 215, endPoint x: 91, endPoint y: 226, distance: 11.1
click at [92, 227] on select "Profile Edit Print Email Externally (Will Not Be Tracked In CRM) Closed Deals" at bounding box center [96, 237] width 74 height 21
select select "ChangeURL,/crm/custom/edit_client_form.php?redirect=%2Fcrm%2Fclients.php&id=163…"
click at [59, 227] on select "Profile Edit Print Email Externally (Will Not Be Tracked In CRM) Closed Deals" at bounding box center [96, 237] width 74 height 21
select select
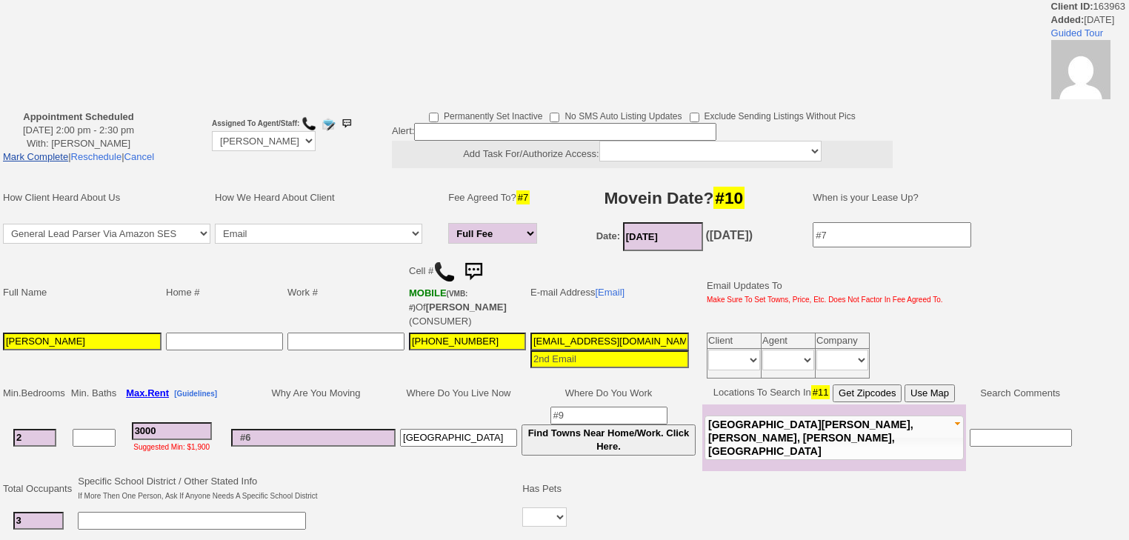
click at [67, 151] on link "Mark Complete" at bounding box center [35, 156] width 65 height 11
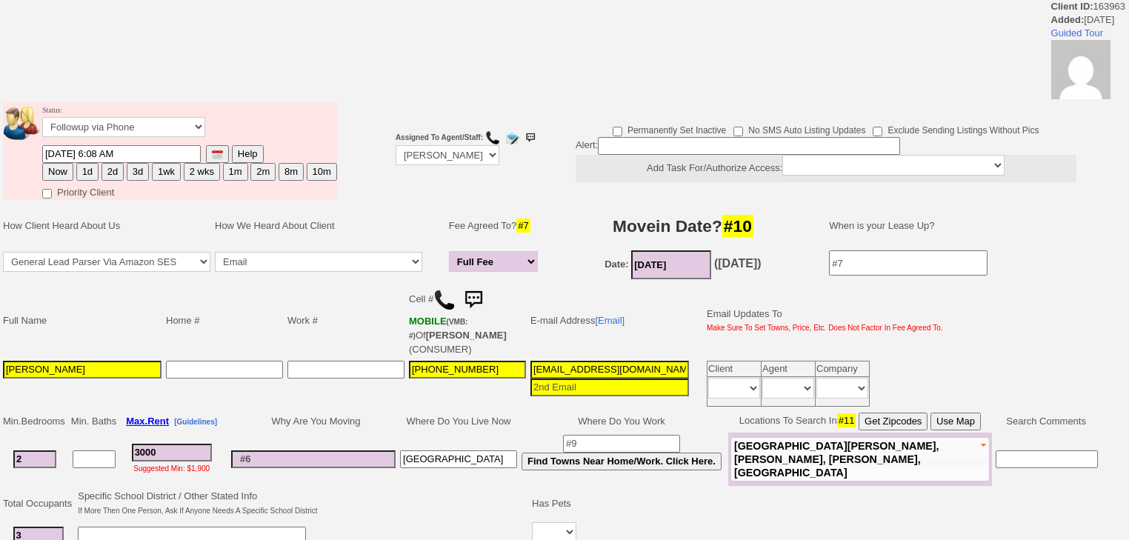
click at [113, 167] on button "2d" at bounding box center [112, 172] width 22 height 18
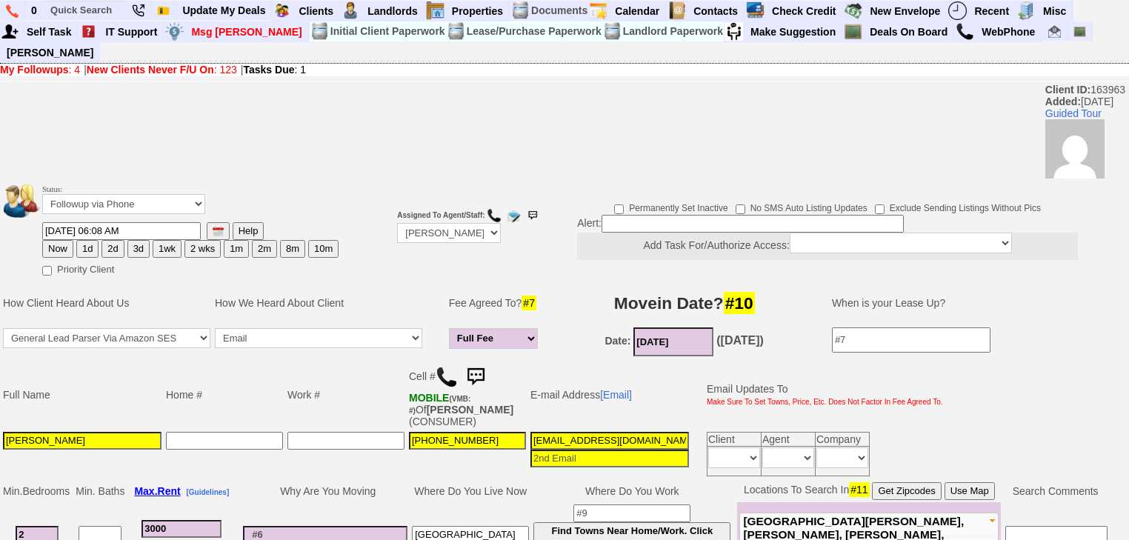
click at [131, 240] on button "3d" at bounding box center [138, 249] width 22 height 18
type input "09/02/2025 06:08 AM"
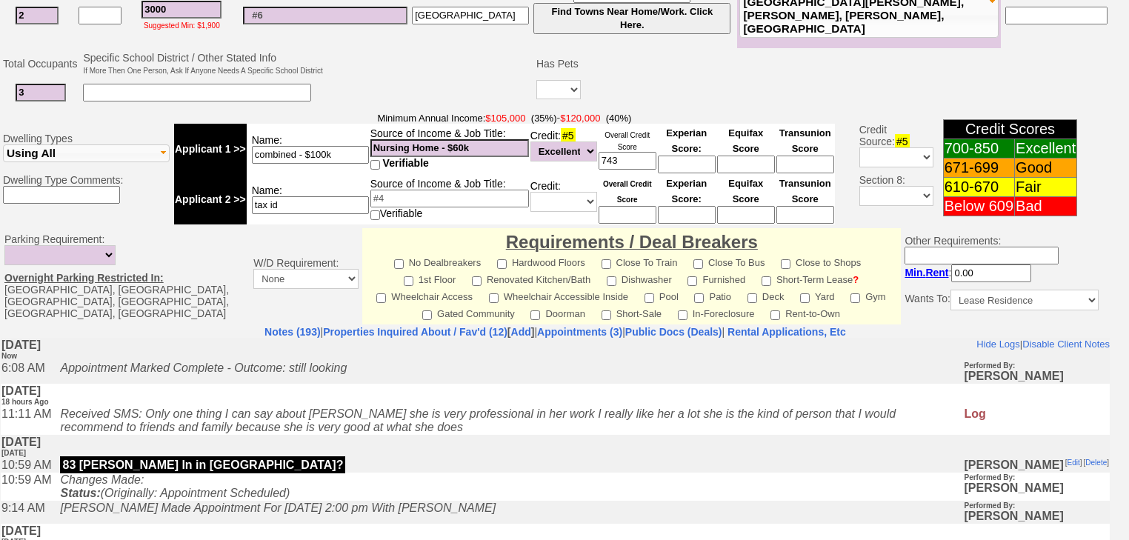
scroll to position [652, 0]
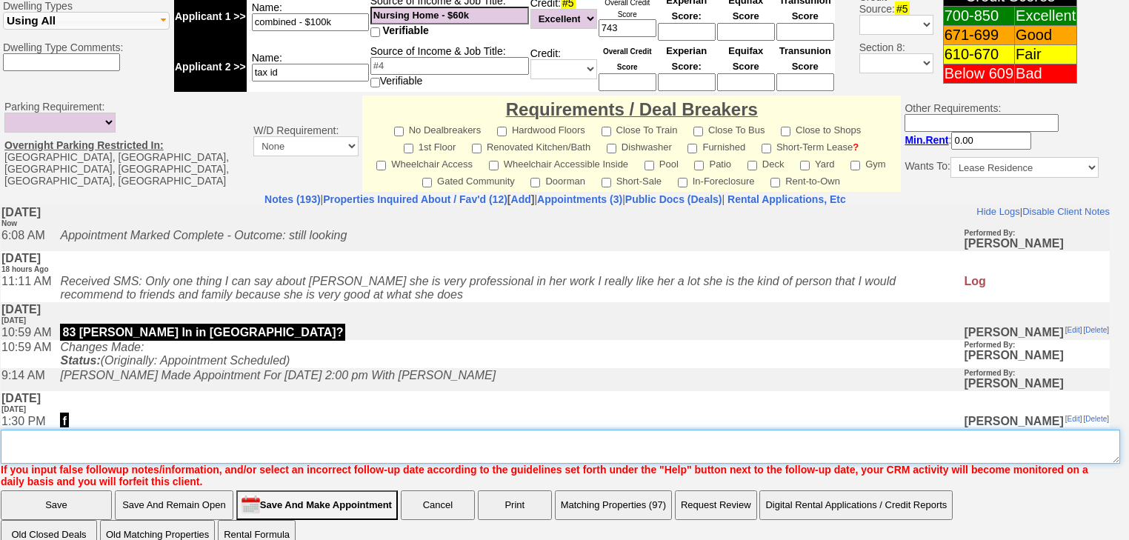
click at [39, 430] on textarea "Insert New Note Here" at bounding box center [560, 447] width 1119 height 34
type textarea "f"
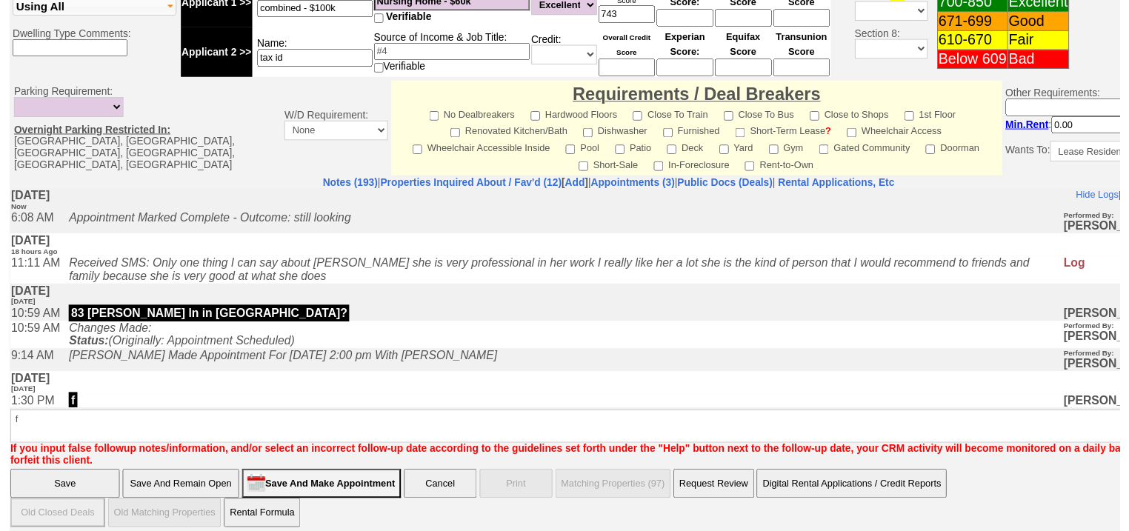
scroll to position [590, 0]
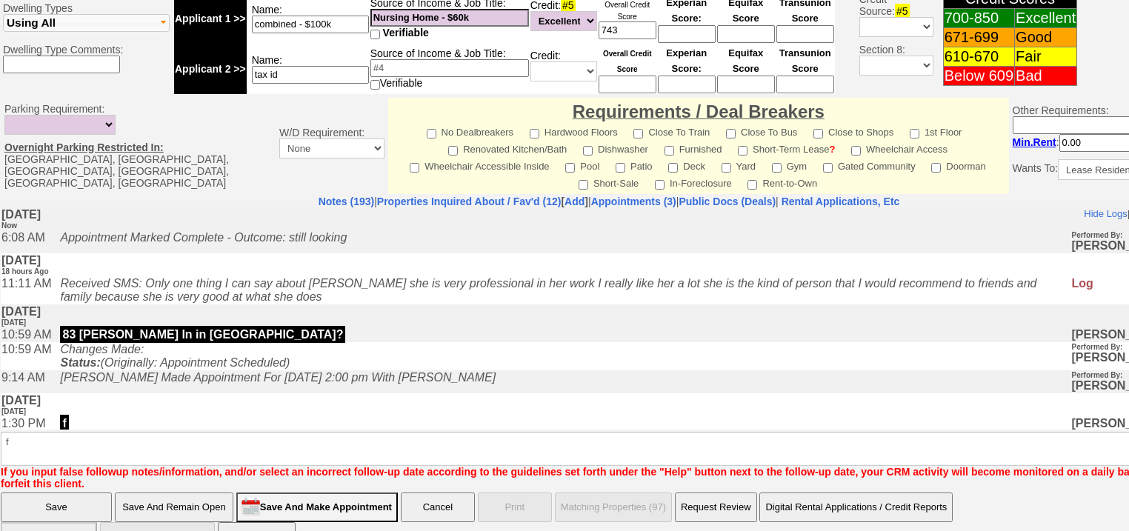
drag, startPoint x: 68, startPoint y: 490, endPoint x: 110, endPoint y: 44, distance: 447.9
click at [68, 493] on input "Save" at bounding box center [56, 508] width 111 height 30
